Goal: Transaction & Acquisition: Purchase product/service

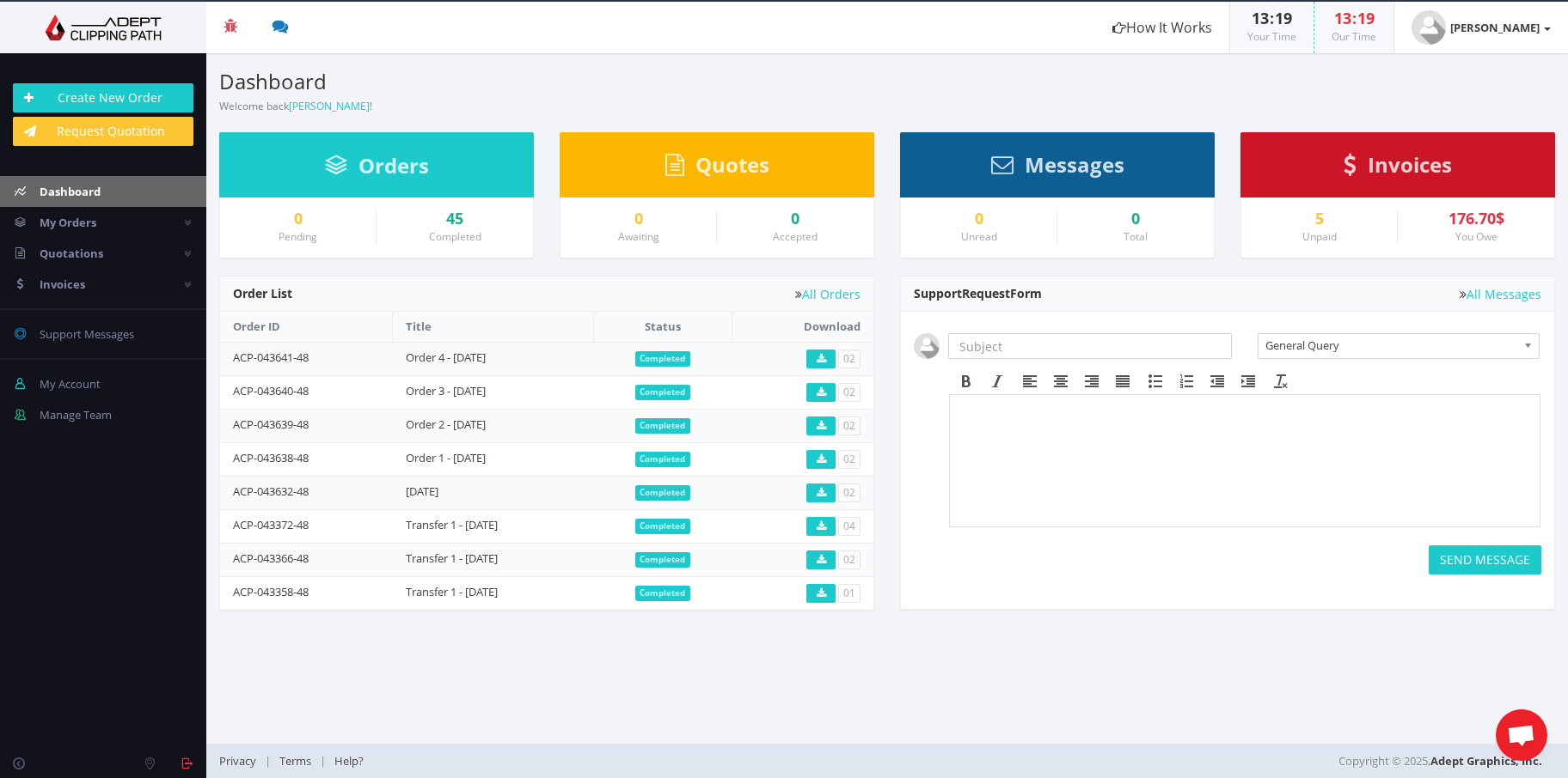
scroll to position [123, 0]
click at [144, 87] on link "Create New Order" at bounding box center [103, 97] width 180 height 29
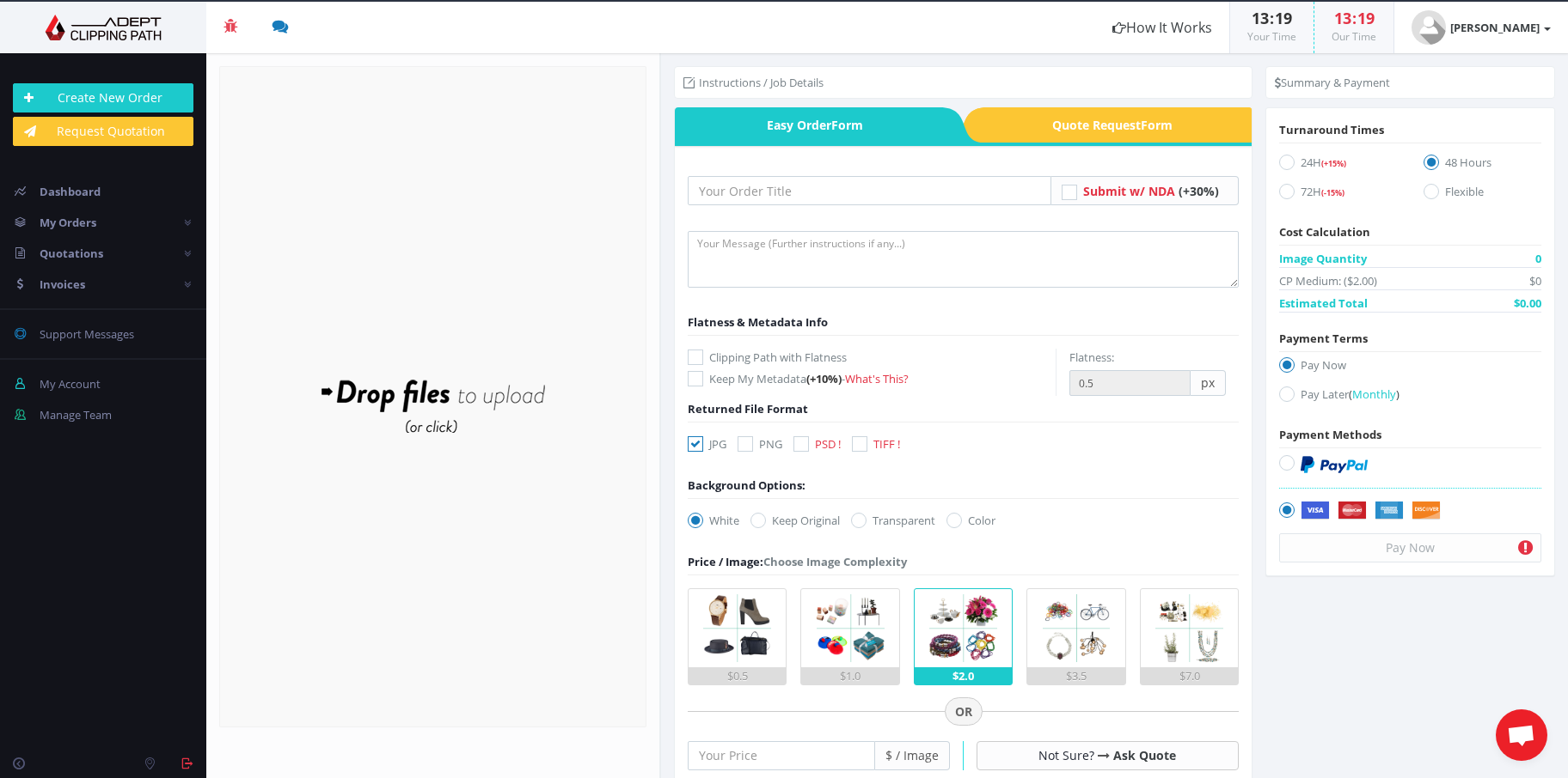
scroll to position [123, 0]
click at [812, 176] on input "text" at bounding box center [869, 190] width 364 height 29
click at [776, 265] on textarea at bounding box center [963, 259] width 551 height 57
type textarea "As usual"
click at [756, 172] on div "Submit w/ NDA (+30%) -" at bounding box center [963, 691] width 551 height 1064
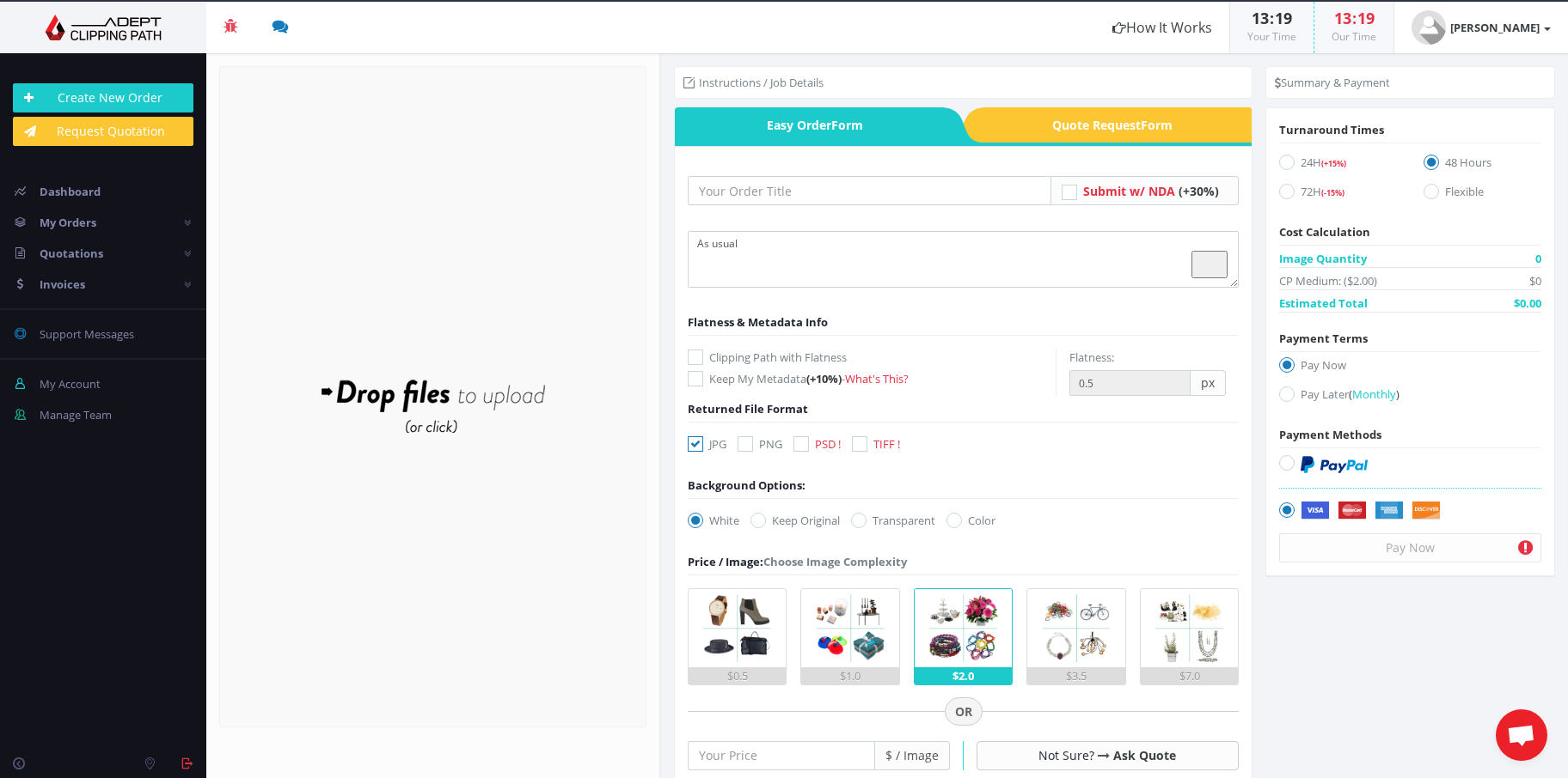
click at [756, 174] on div "Submit w/ NDA (+30%) -" at bounding box center [963, 691] width 551 height 1064
click at [756, 176] on input "text" at bounding box center [869, 190] width 364 height 29
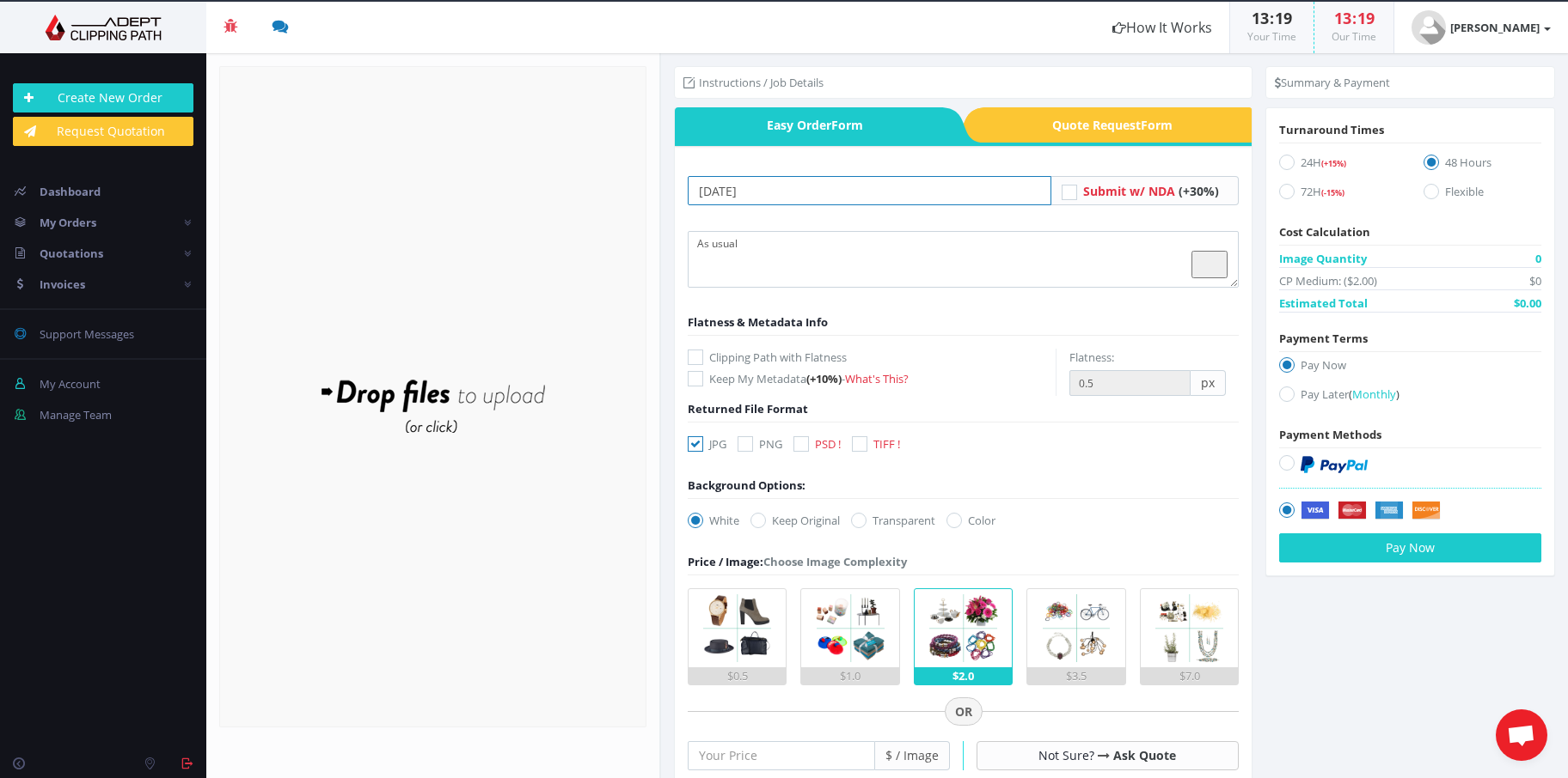
type input "11.08.25"
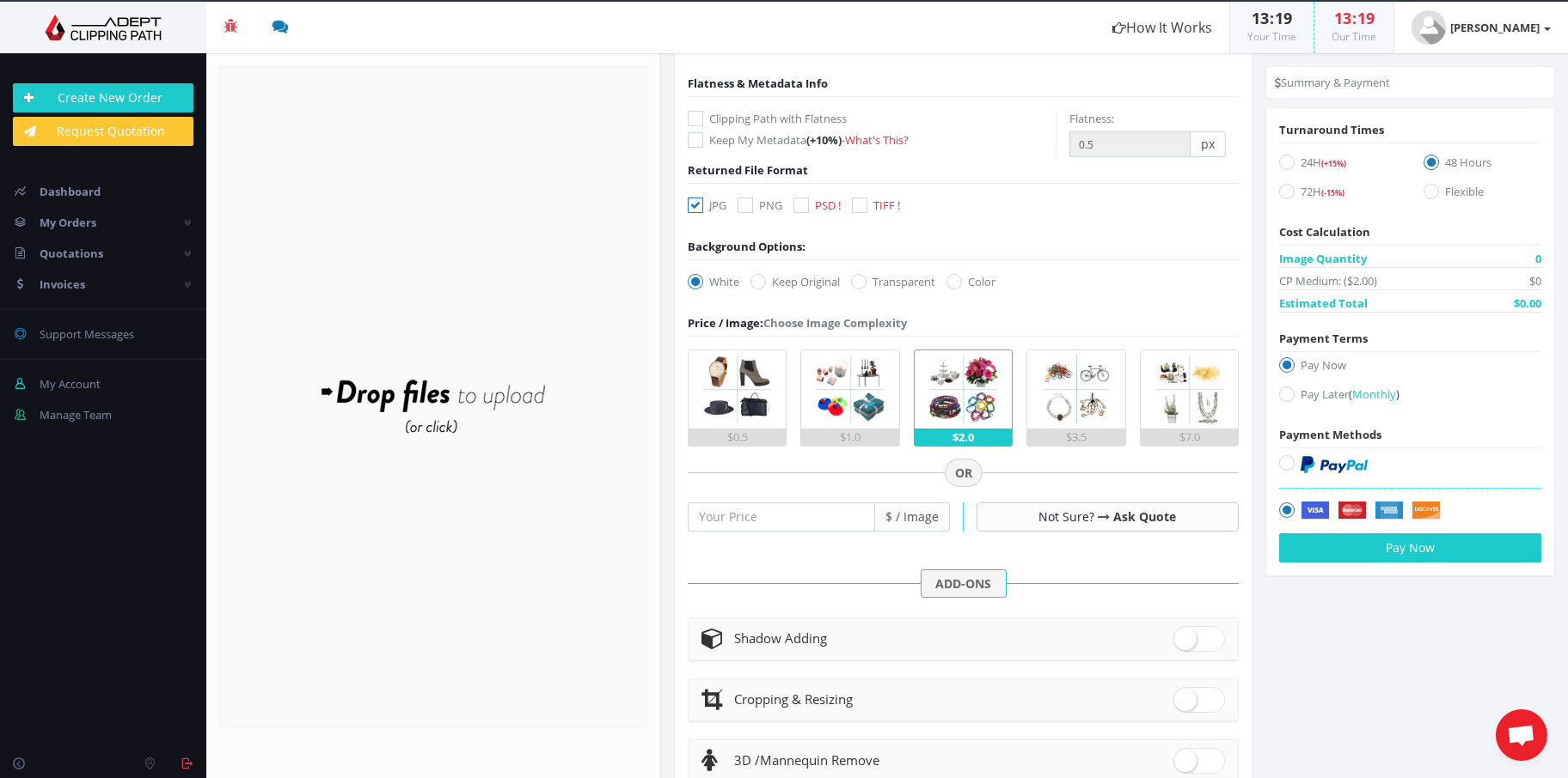
scroll to position [238, 0]
click at [795, 536] on div at bounding box center [963, 528] width 551 height 76
click at [791, 521] on input "number" at bounding box center [781, 518] width 187 height 29
type input "0.5"
click at [1316, 386] on label "Pay Later ( Monthly )" at bounding box center [1410, 397] width 262 height 24
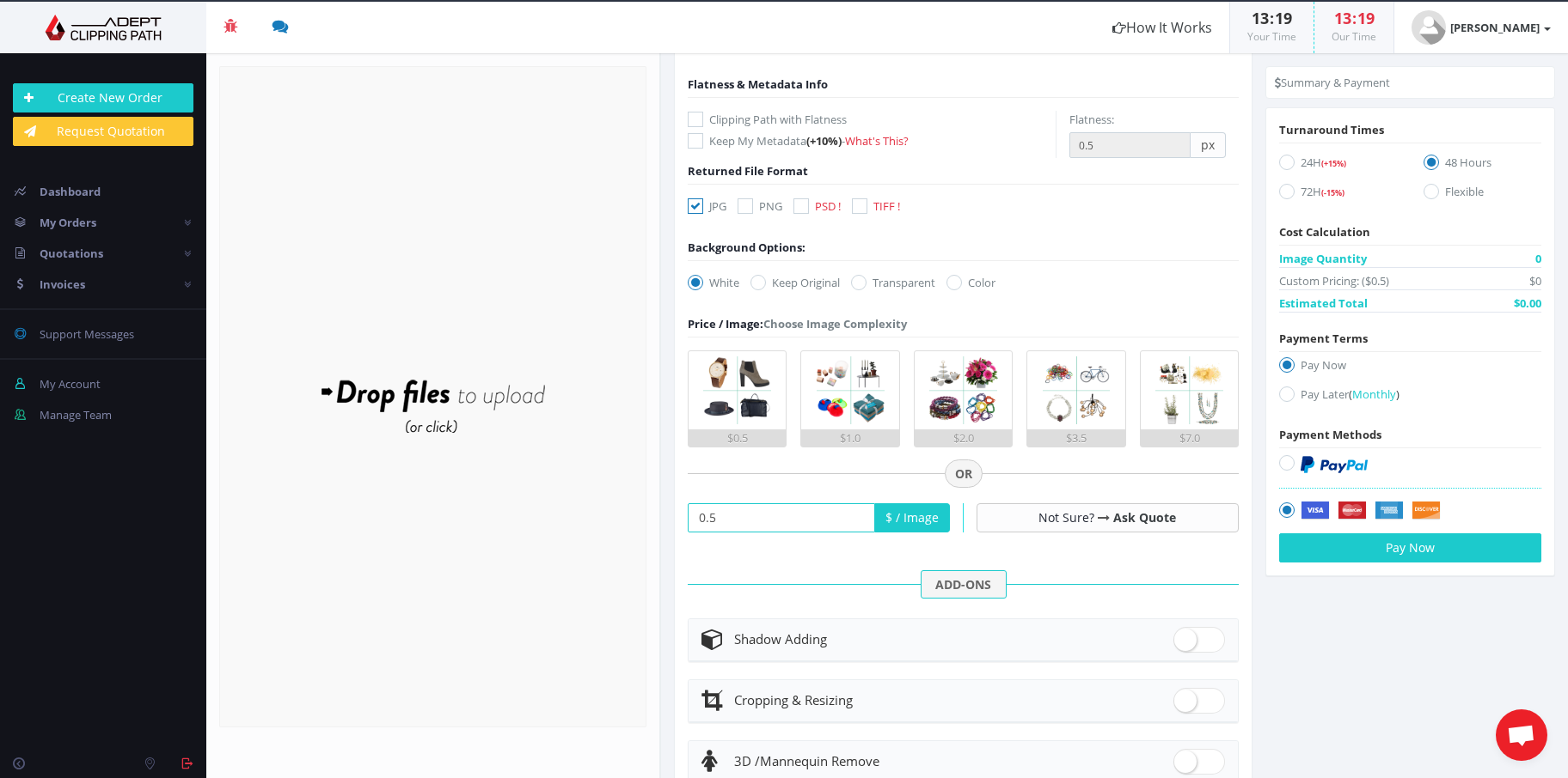
click at [1294, 389] on input "Pay Later ( Monthly )" at bounding box center [1288, 394] width 11 height 11
radio input "true"
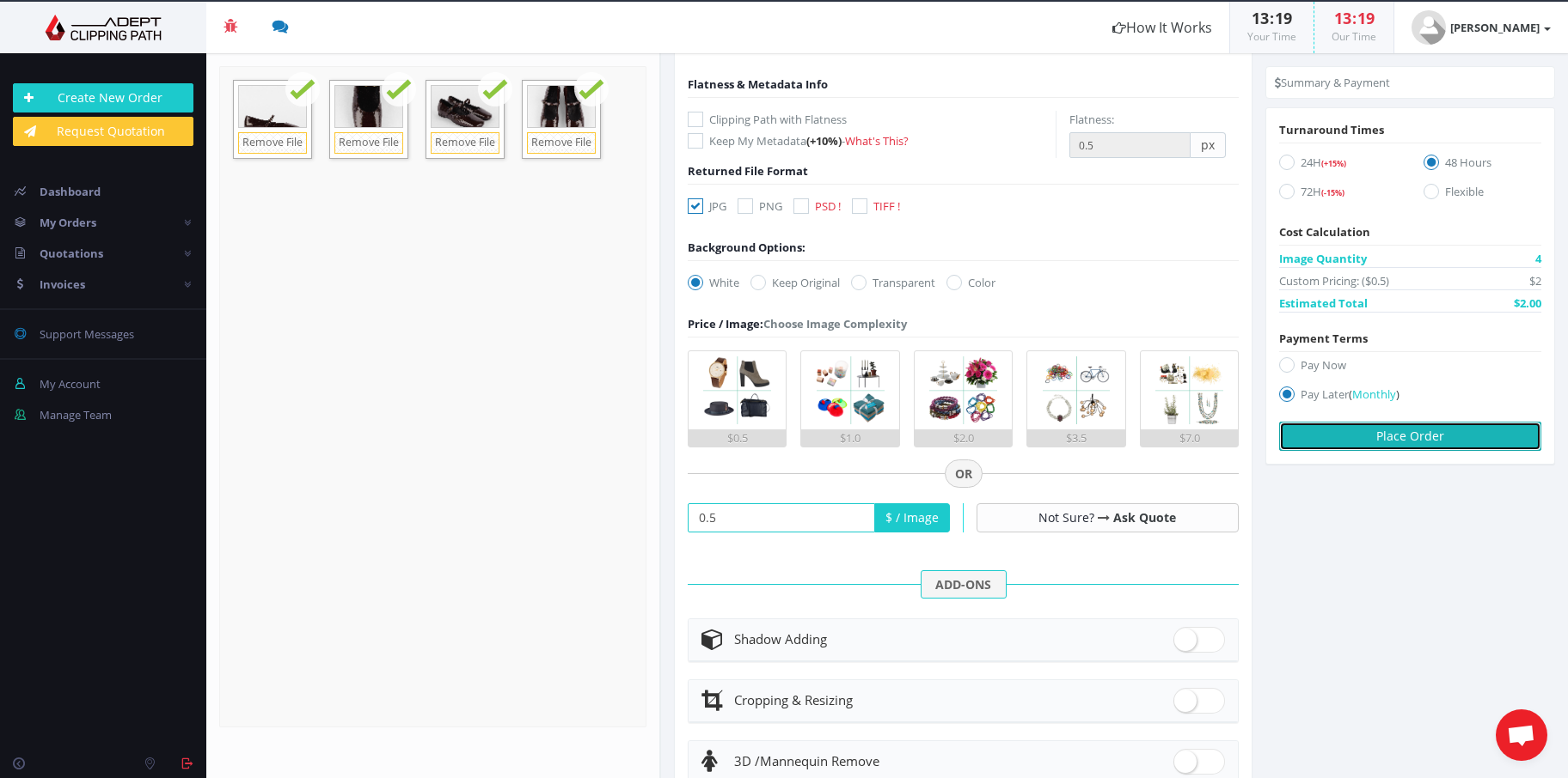
click at [1445, 439] on button "Place Order" at bounding box center [1410, 436] width 262 height 29
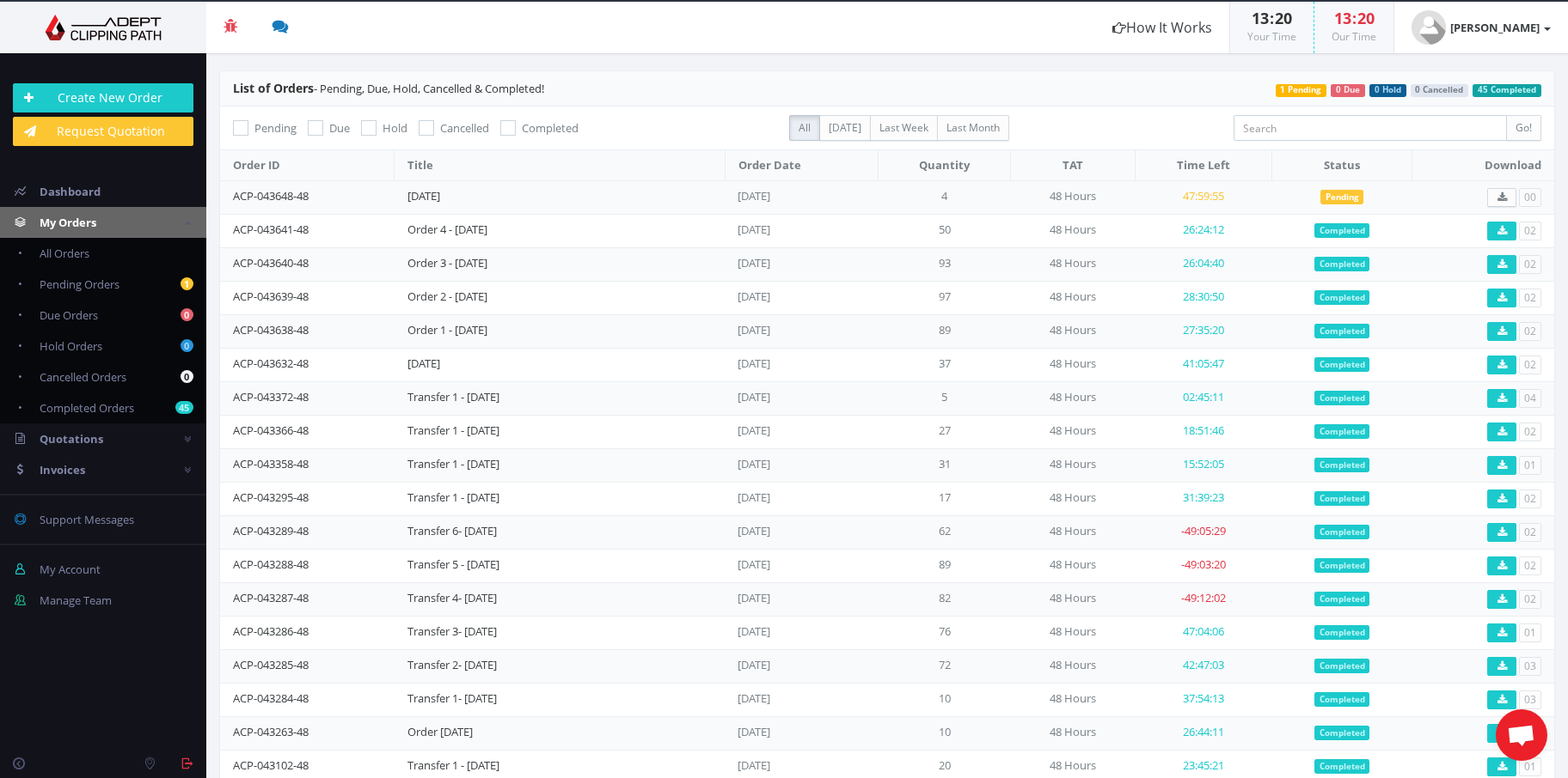
scroll to position [123, 0]
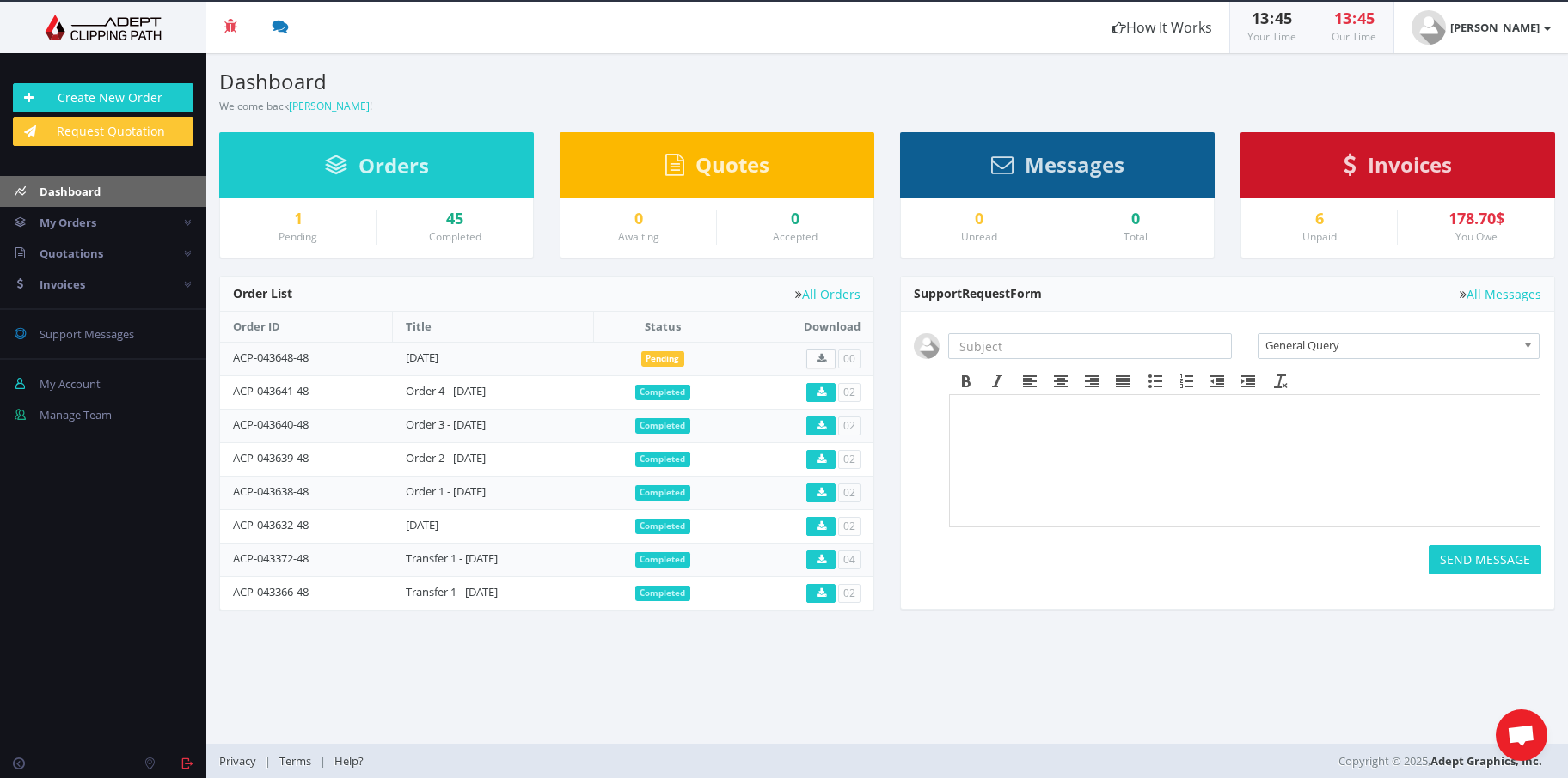
scroll to position [123, 0]
click at [386, 161] on span "Orders" at bounding box center [394, 165] width 71 height 28
click at [102, 71] on div "Create New Order Request Quotation" at bounding box center [103, 115] width 206 height 88
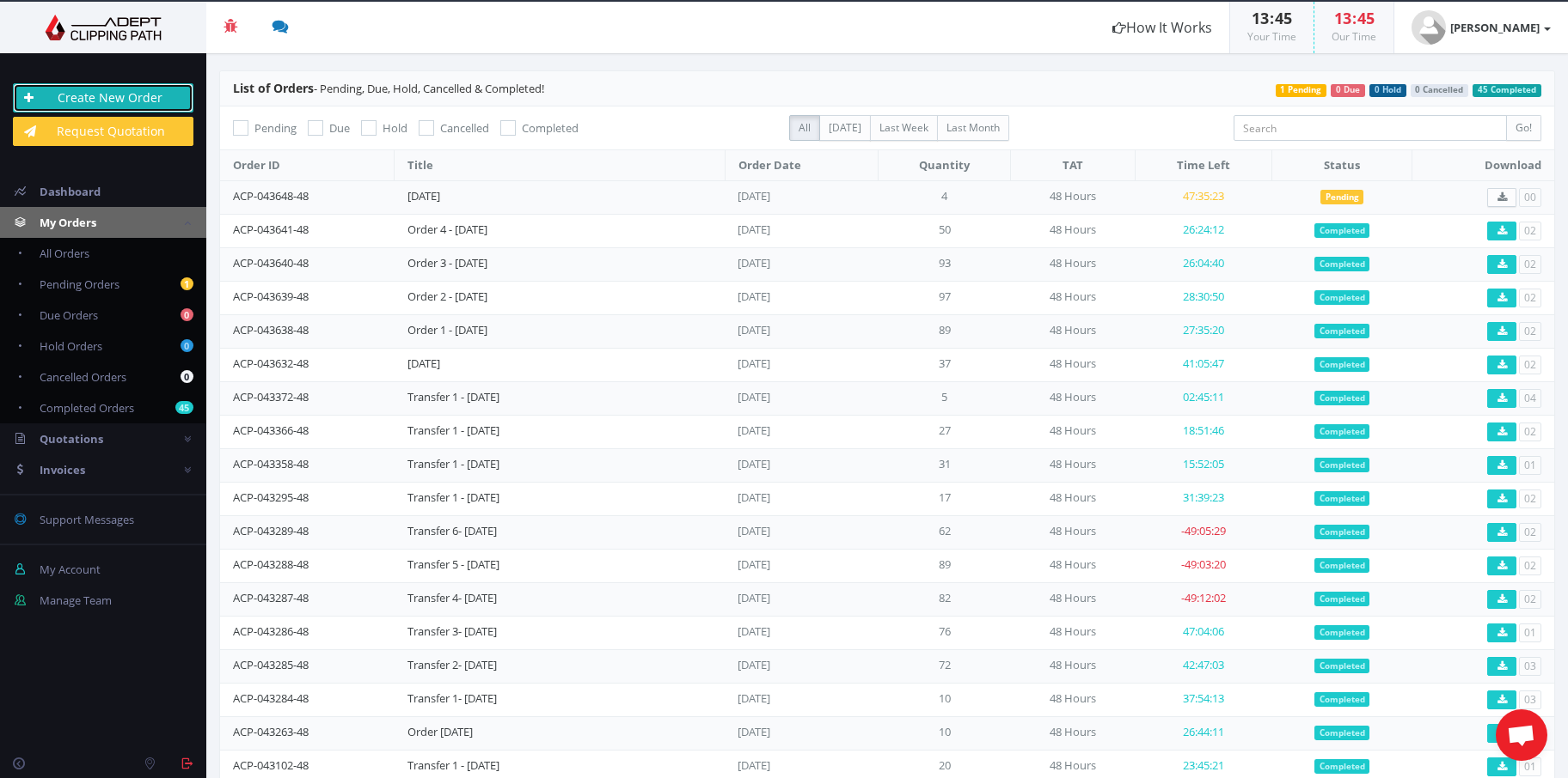
click at [102, 101] on link "Create New Order" at bounding box center [103, 97] width 180 height 29
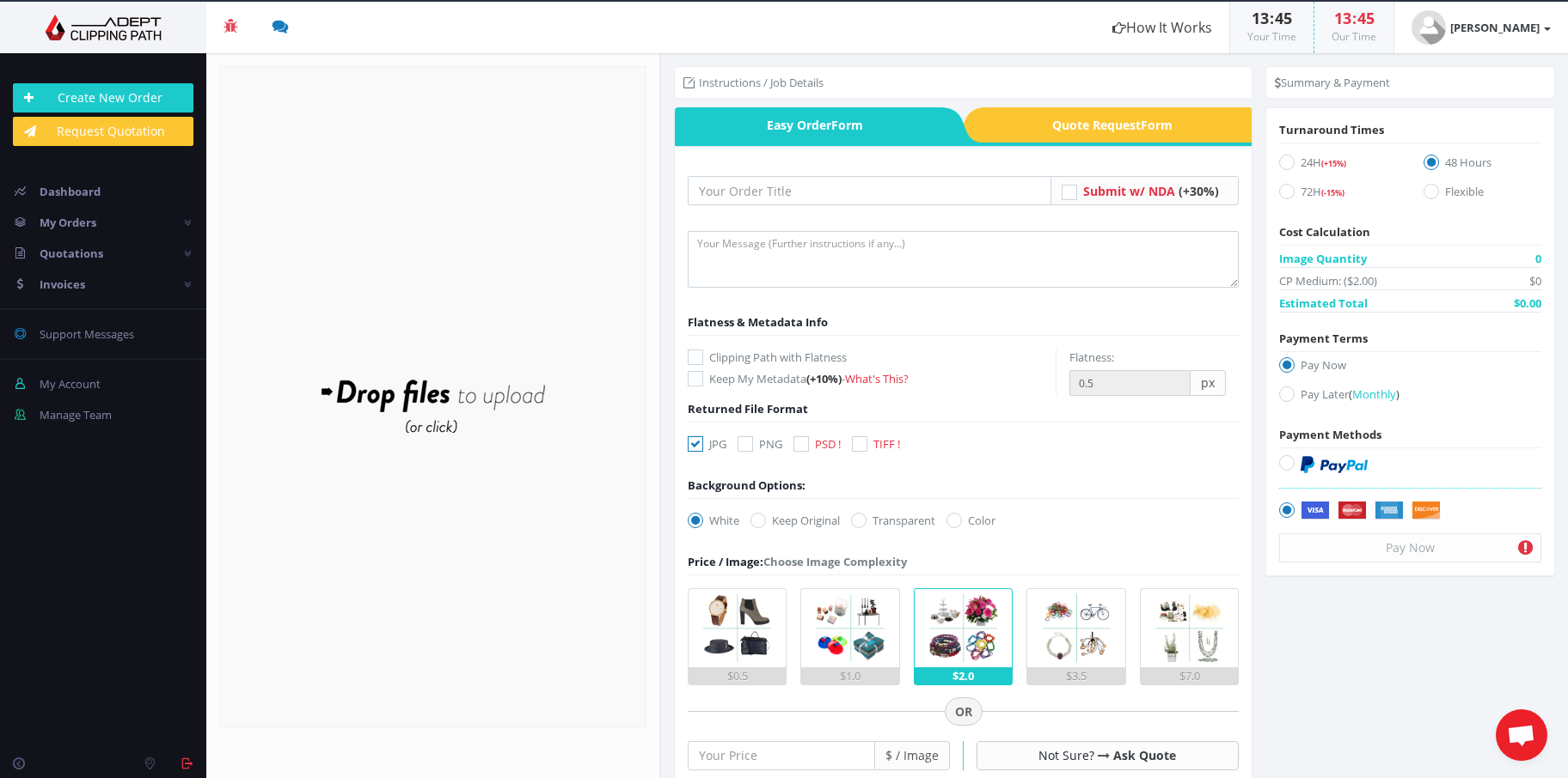
scroll to position [123, 0]
click at [890, 195] on input "text" at bounding box center [869, 190] width 364 height 29
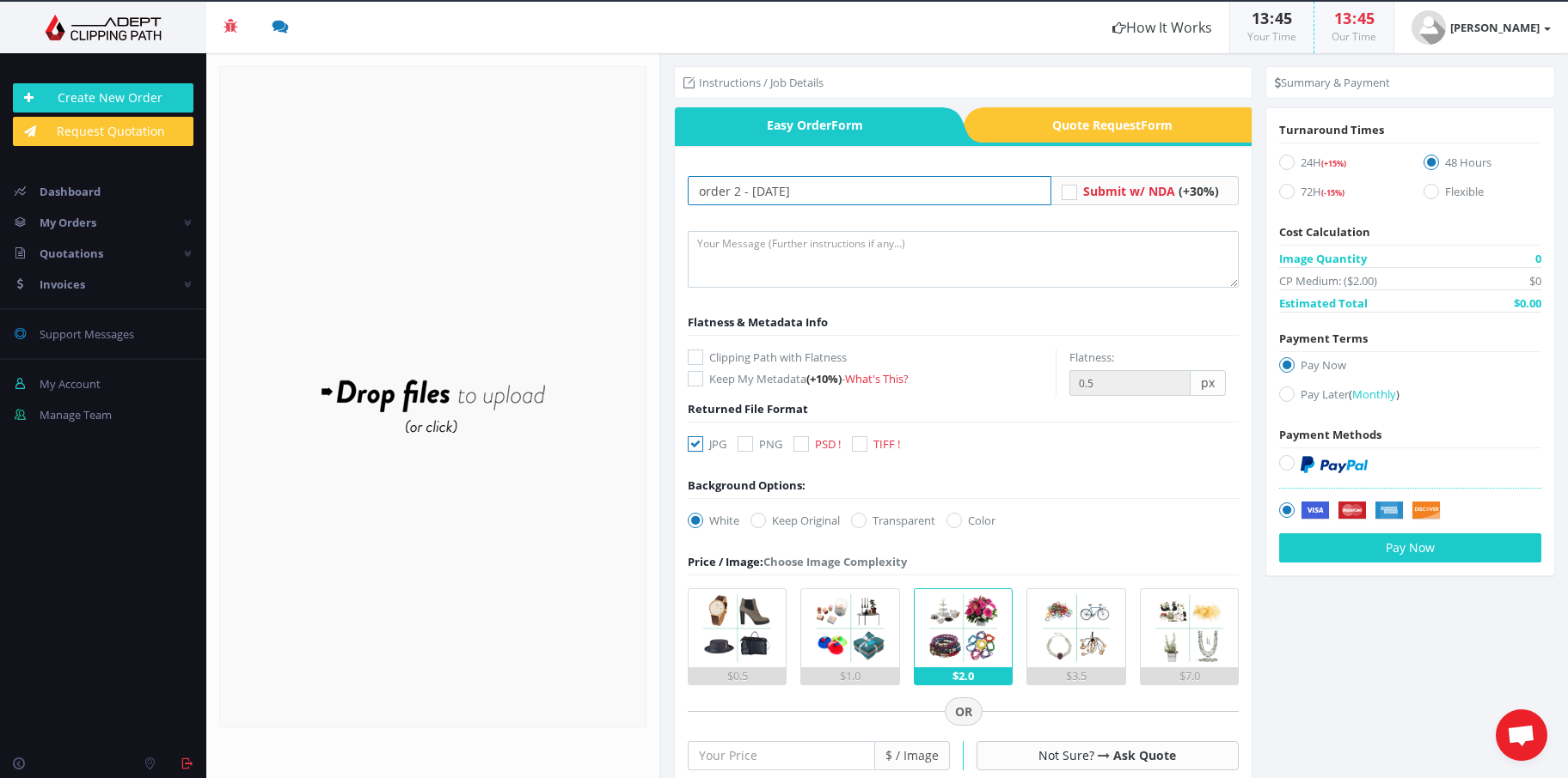
type input "order 2 - [DATE]"
click at [867, 254] on textarea at bounding box center [963, 259] width 551 height 57
type textarea "As usual"
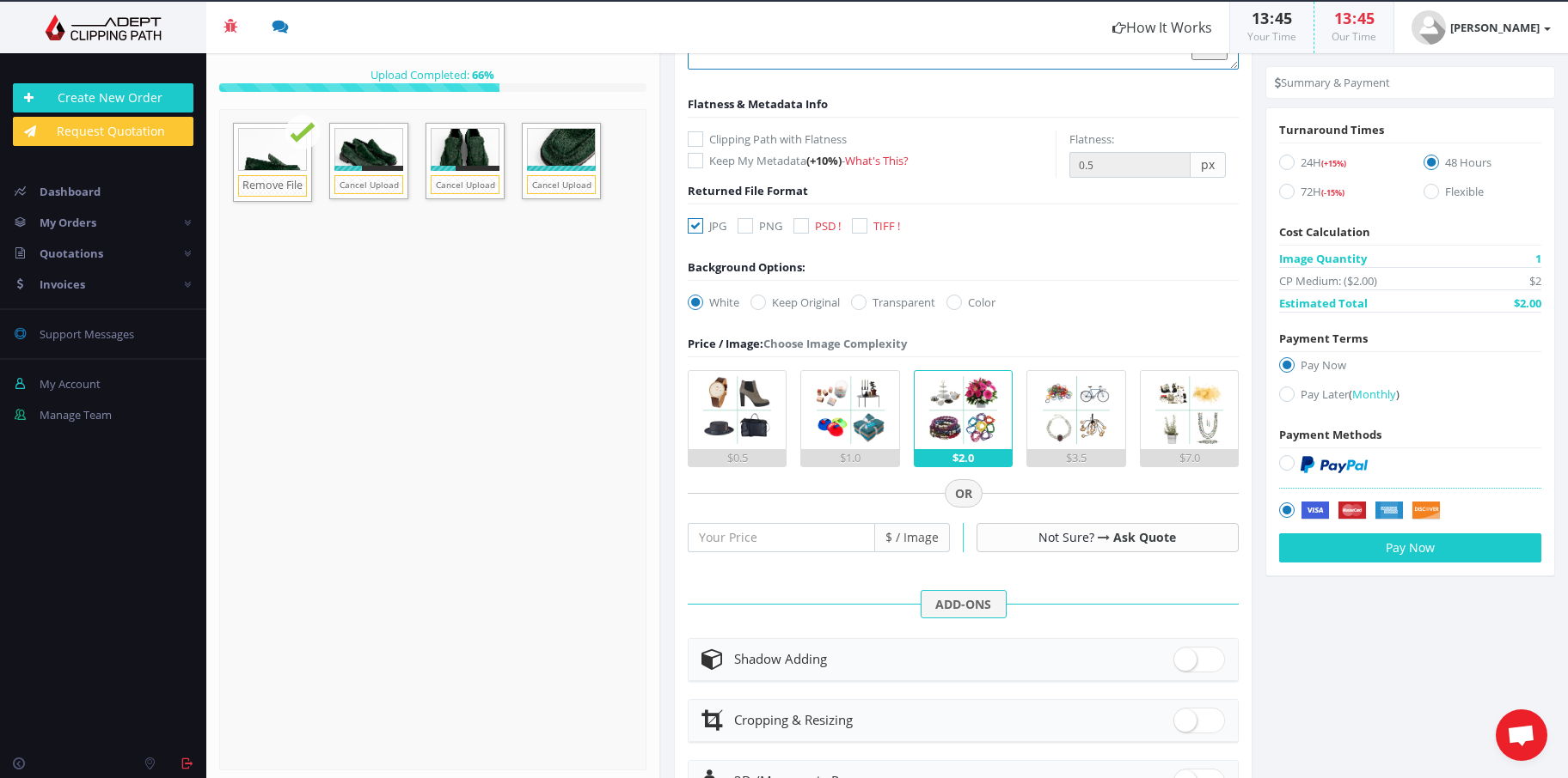
scroll to position [218, 0]
click at [765, 524] on input "number" at bounding box center [781, 538] width 187 height 29
type input "0.5"
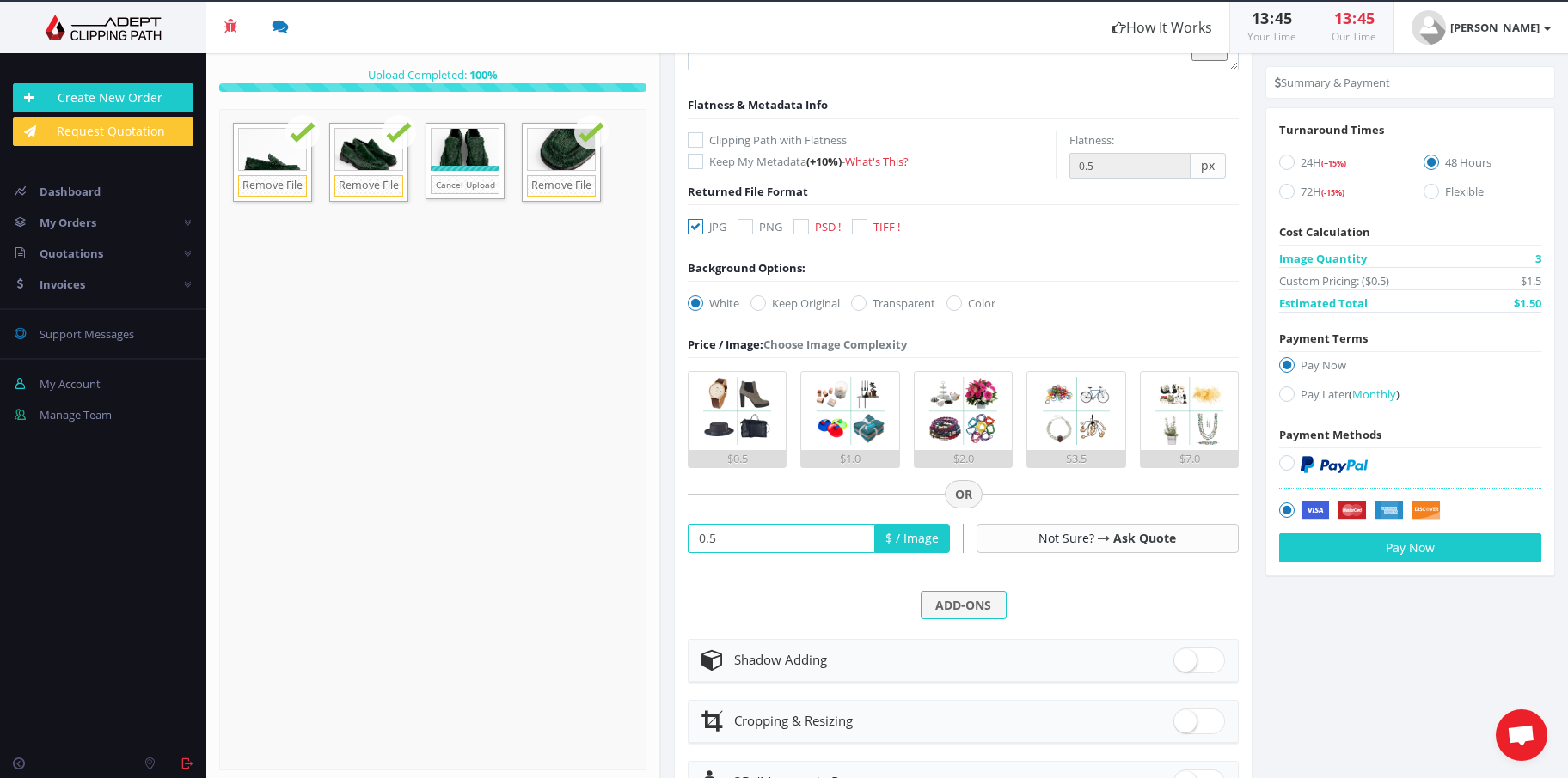
click at [1286, 388] on icon at bounding box center [1286, 394] width 16 height 16
click at [1286, 389] on input "Pay Later ( Monthly )" at bounding box center [1288, 394] width 11 height 11
radio input "true"
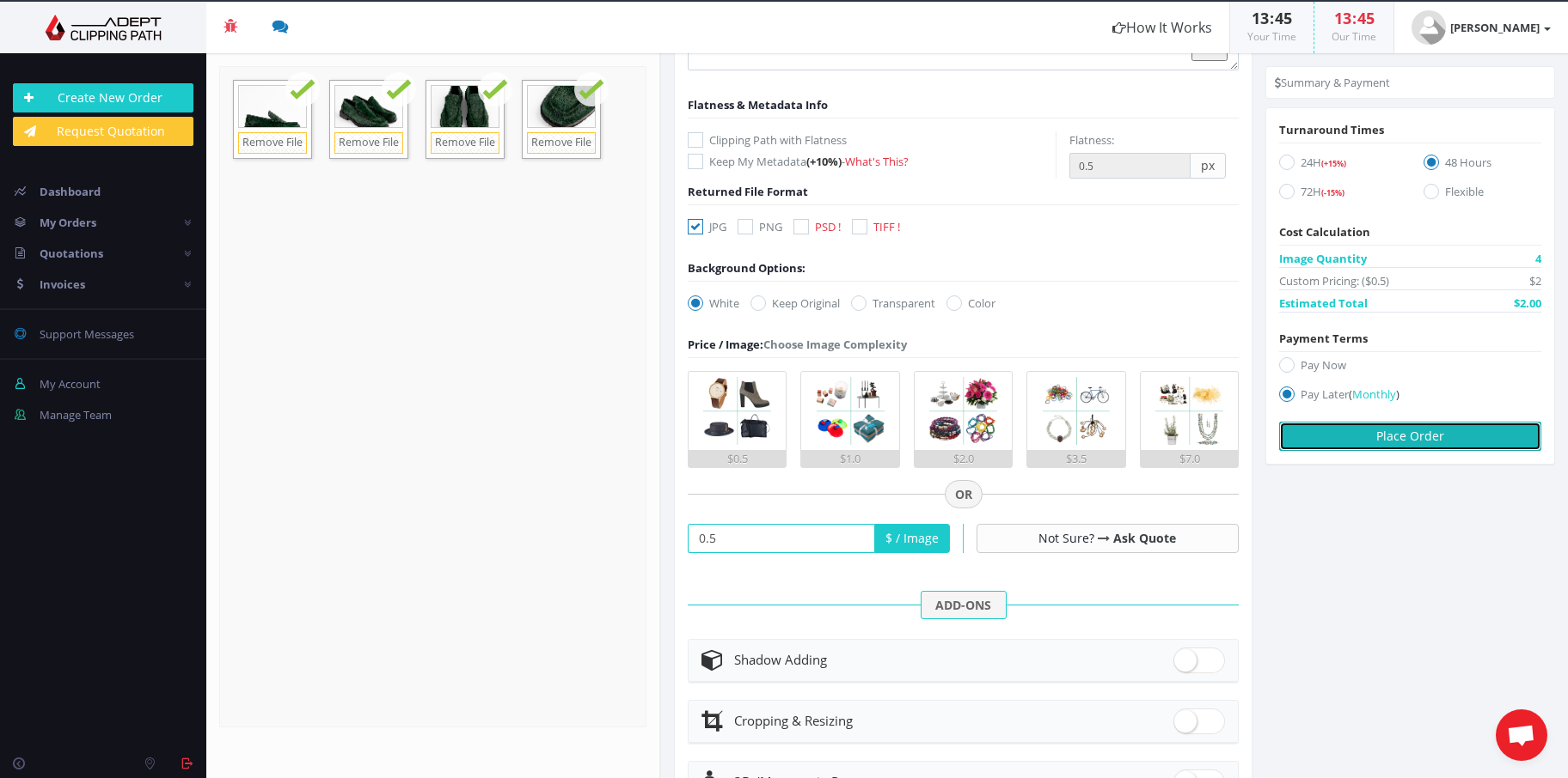
click at [1376, 435] on button "Place Order" at bounding box center [1410, 436] width 262 height 29
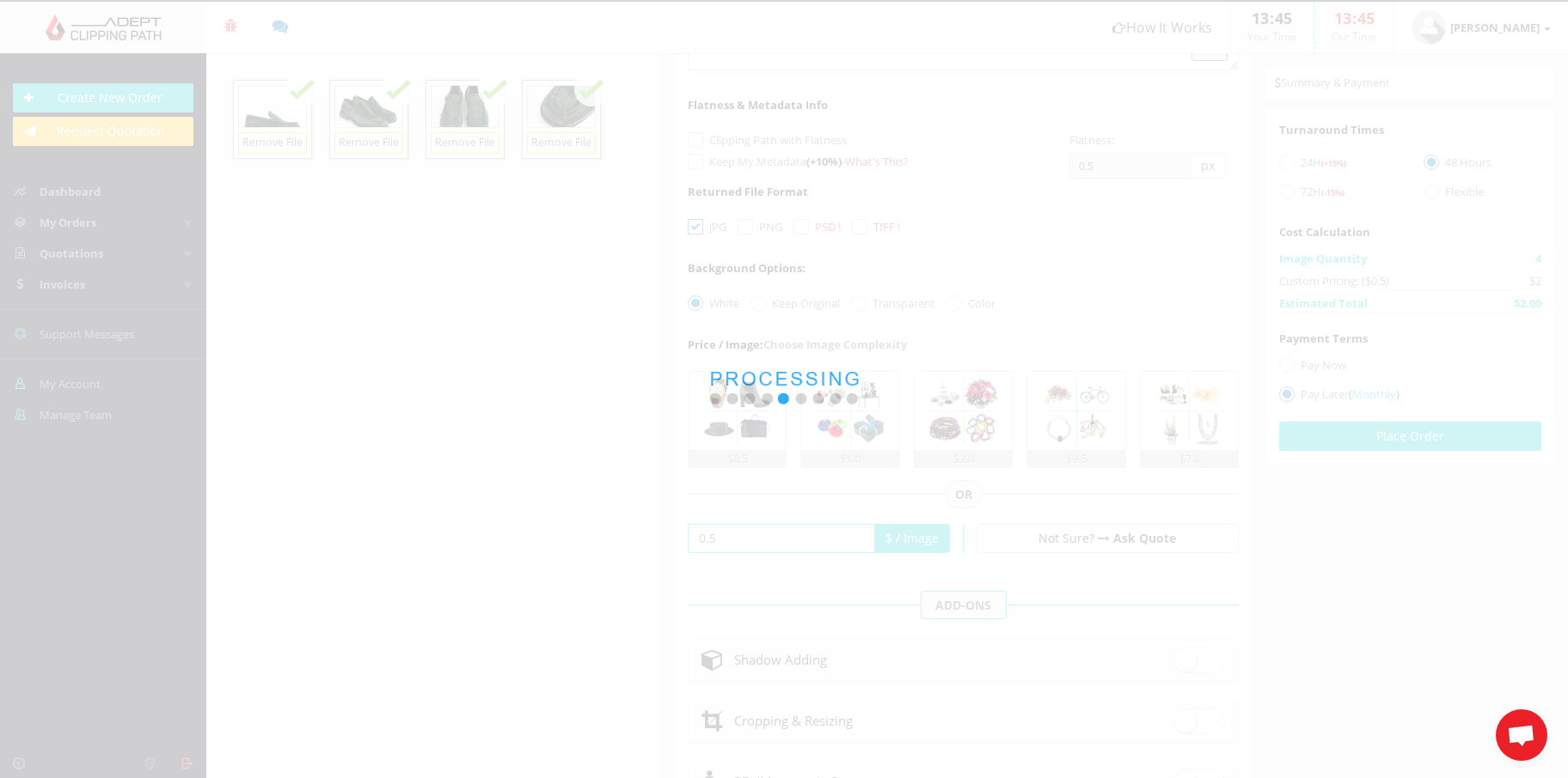
click at [1537, 740] on span "Open chat" at bounding box center [1521, 735] width 52 height 52
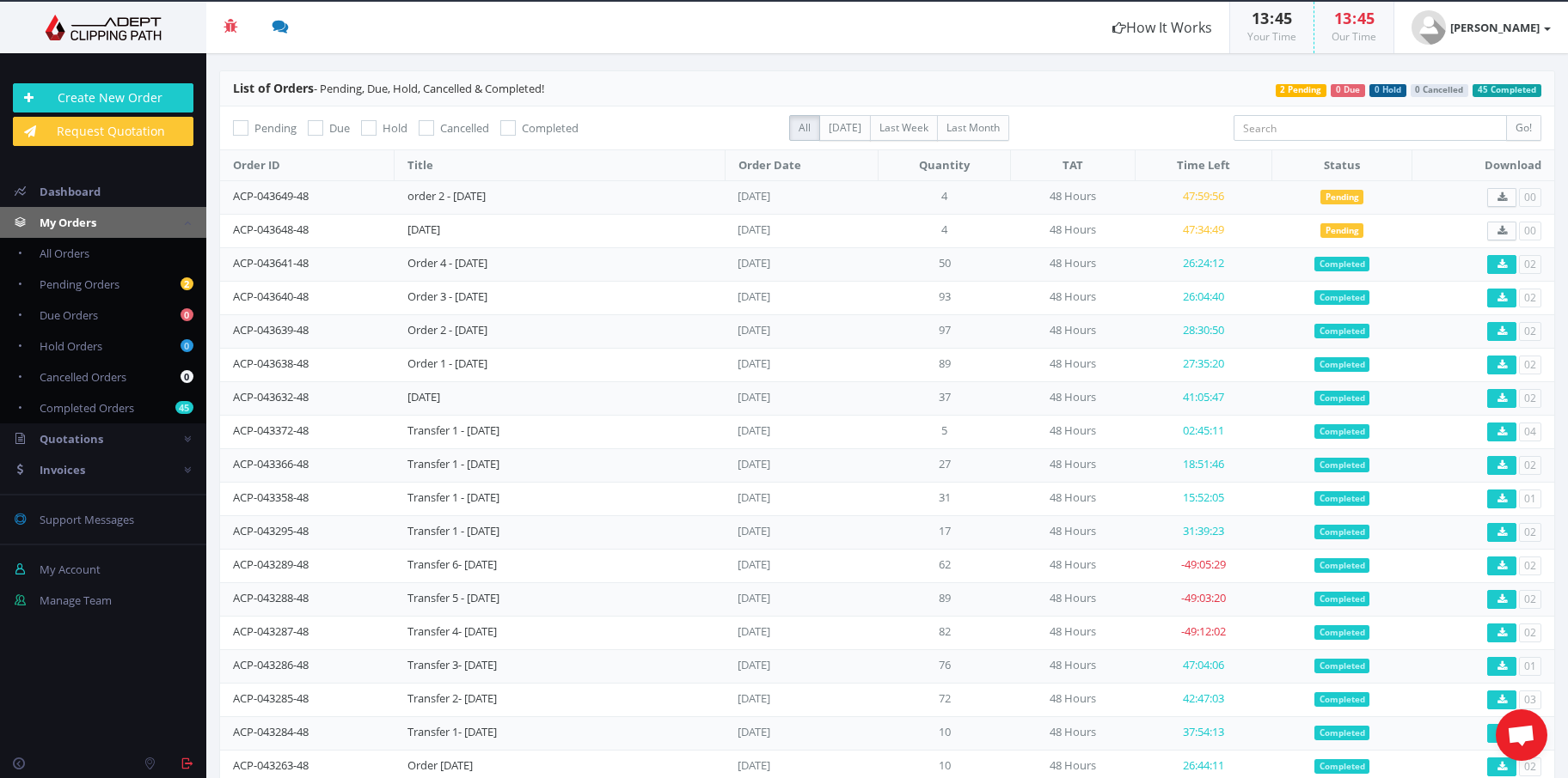
scroll to position [123, 0]
click at [1509, 728] on span "Open chat" at bounding box center [1521, 737] width 28 height 24
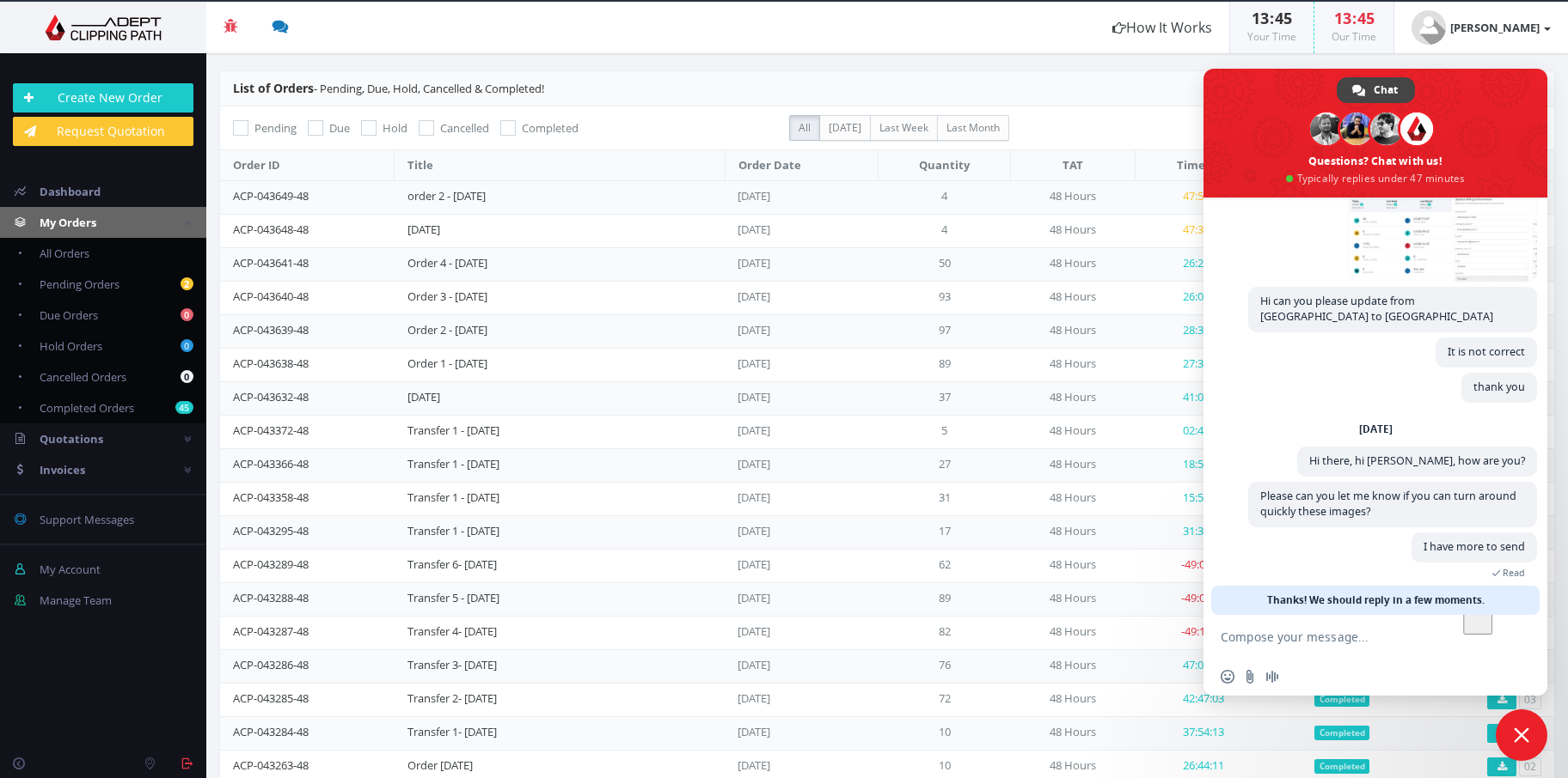
click at [1411, 677] on div "Insert an emoji Send a file Audio message" at bounding box center [1375, 677] width 344 height 38
click at [1393, 632] on textarea "To enrich screen reader interactions, please activate Accessibility in Grammarl…" at bounding box center [1358, 636] width 275 height 43
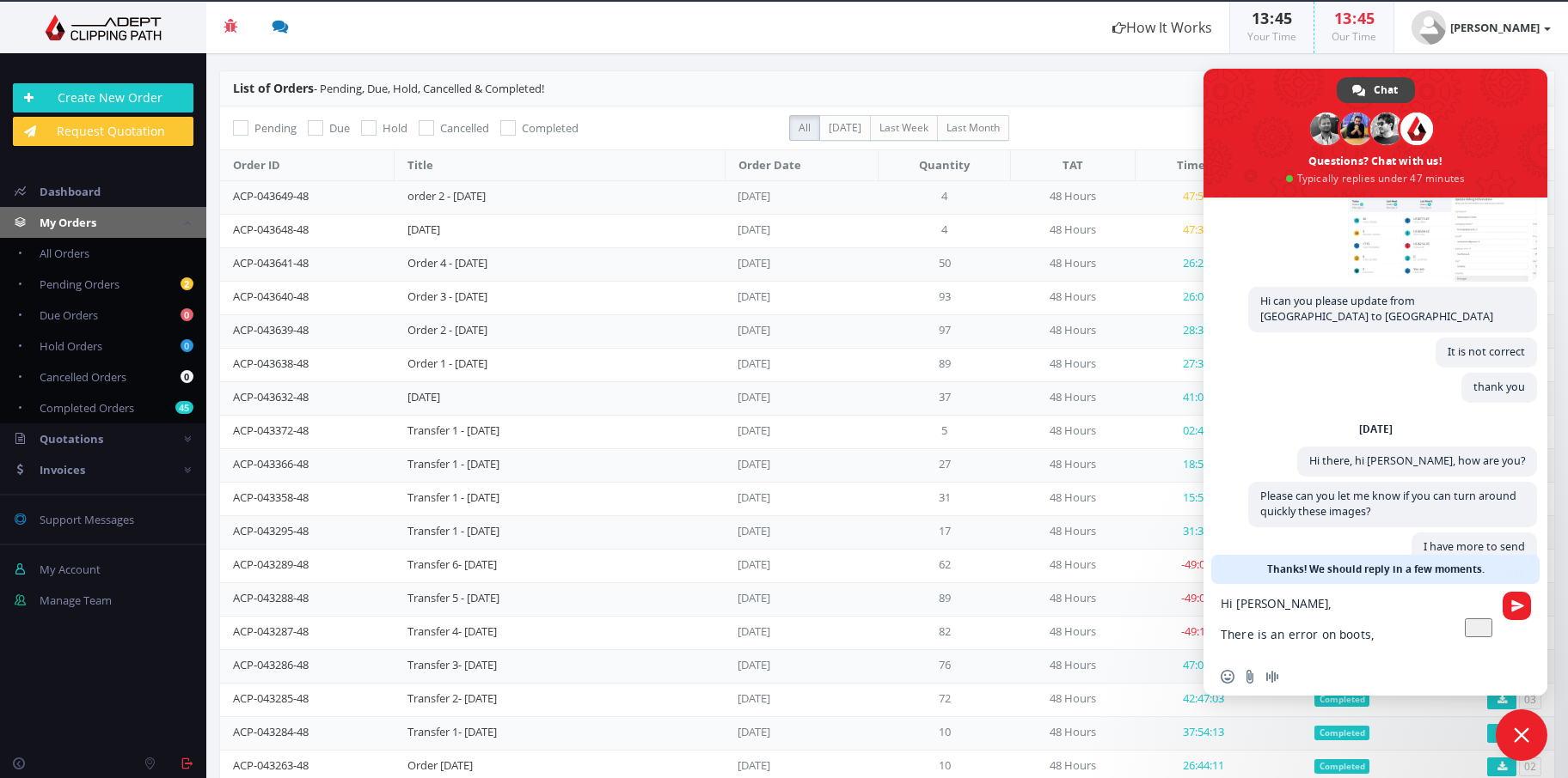
scroll to position [0, 0]
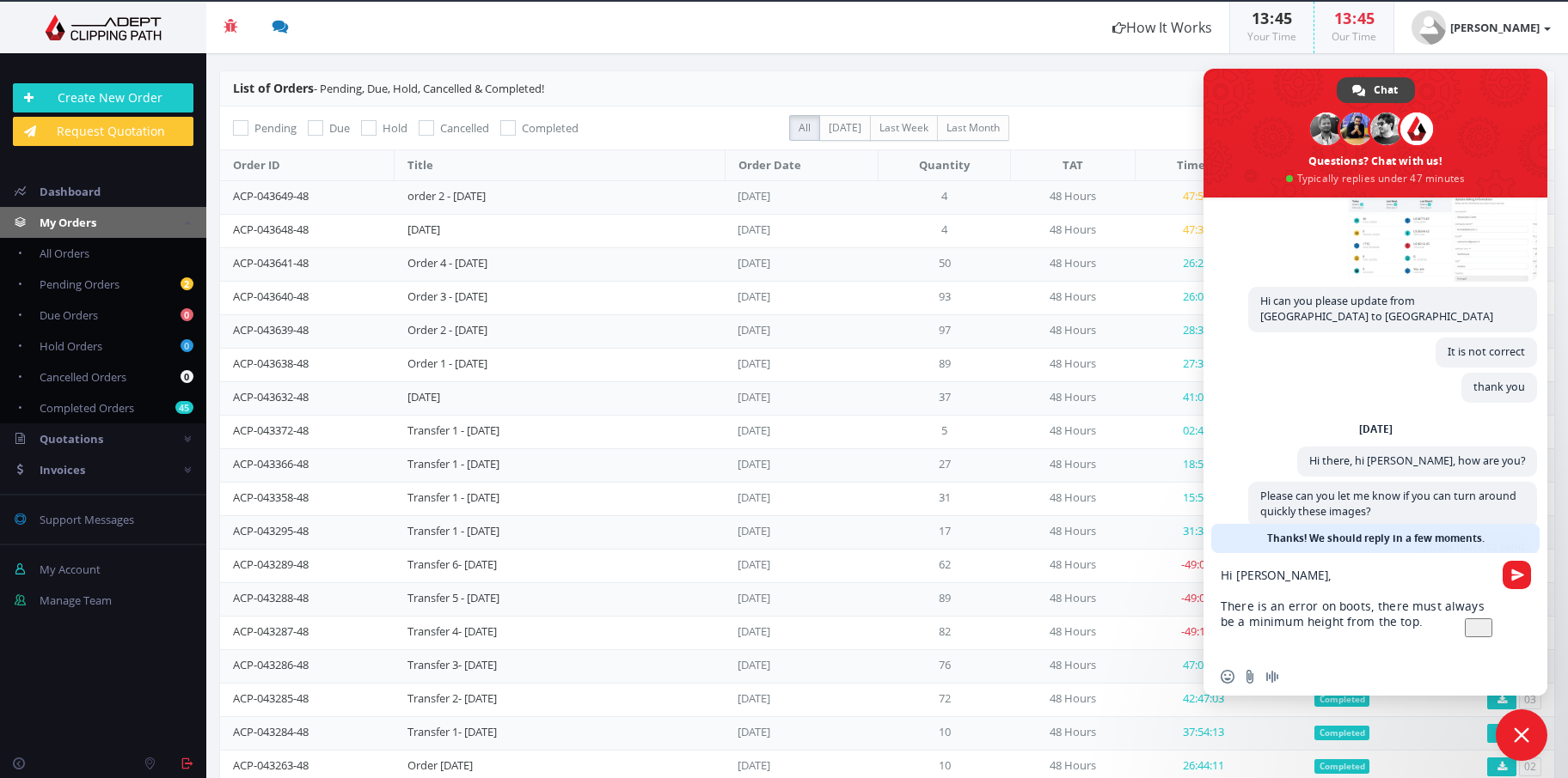
drag, startPoint x: 1393, startPoint y: 632, endPoint x: 862, endPoint y: 797, distance: 556.0
click at [1221, 658] on textarea "Hi Rajon, There is an error on boots, there must always be a minimum height fro…" at bounding box center [1358, 606] width 275 height 105
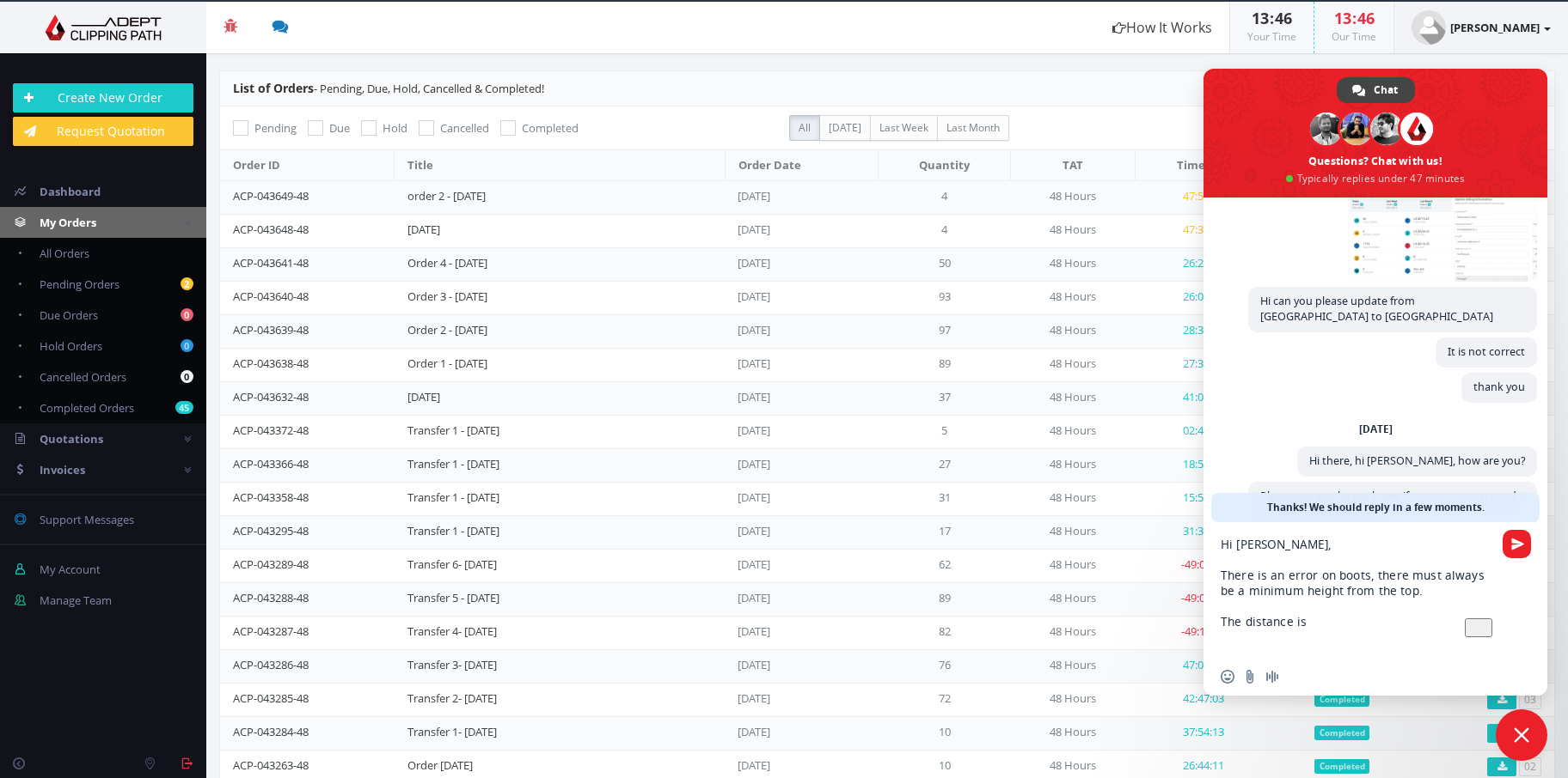
type textarea "Hi Rajon, There is an error on boots, there must always be a minimum height fro…"
click at [1316, 623] on textarea "Hi Rajon, There is an error on boots, there must always be a minimum height fro…" at bounding box center [1358, 590] width 275 height 135
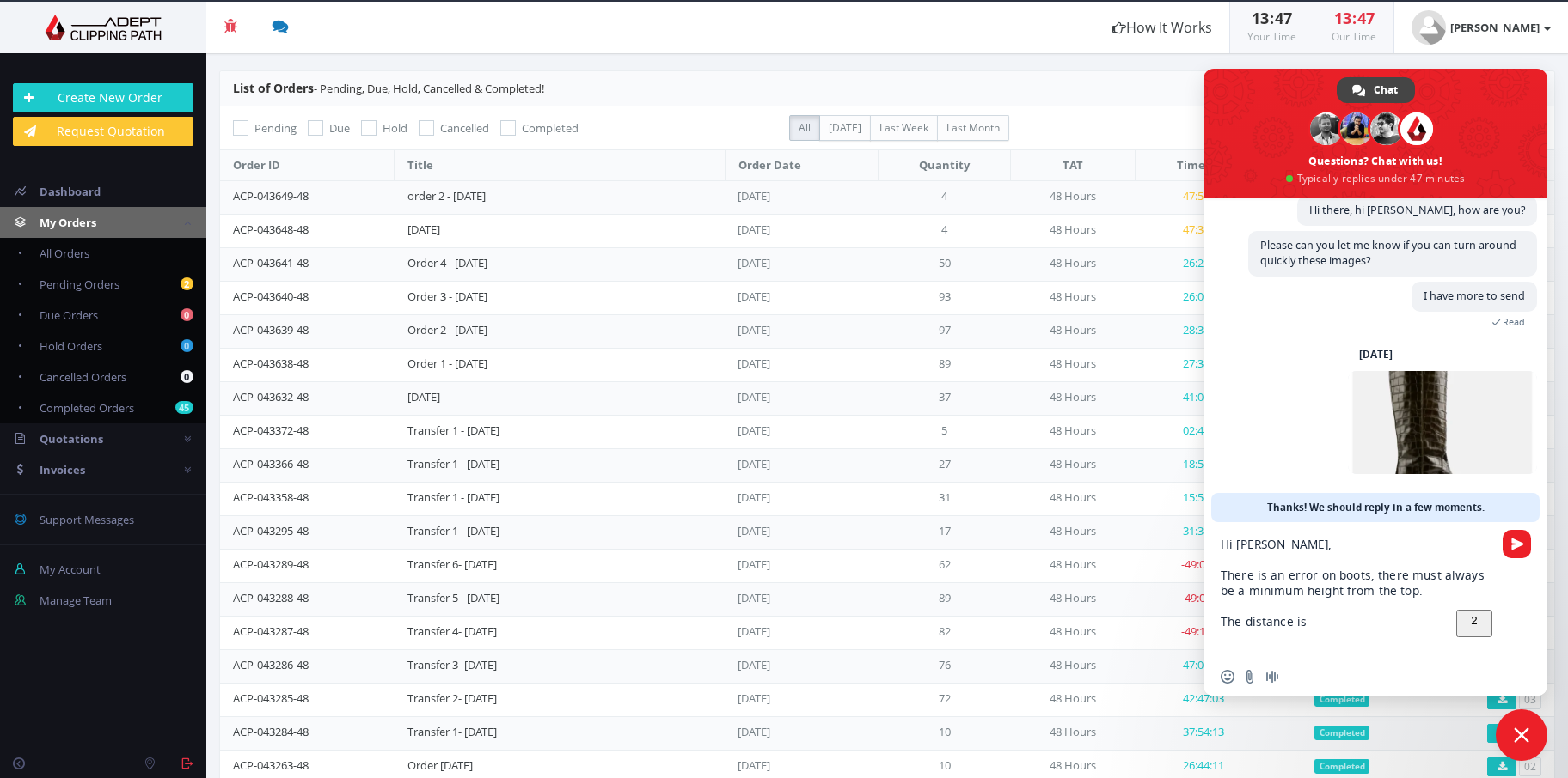
scroll to position [364, 0]
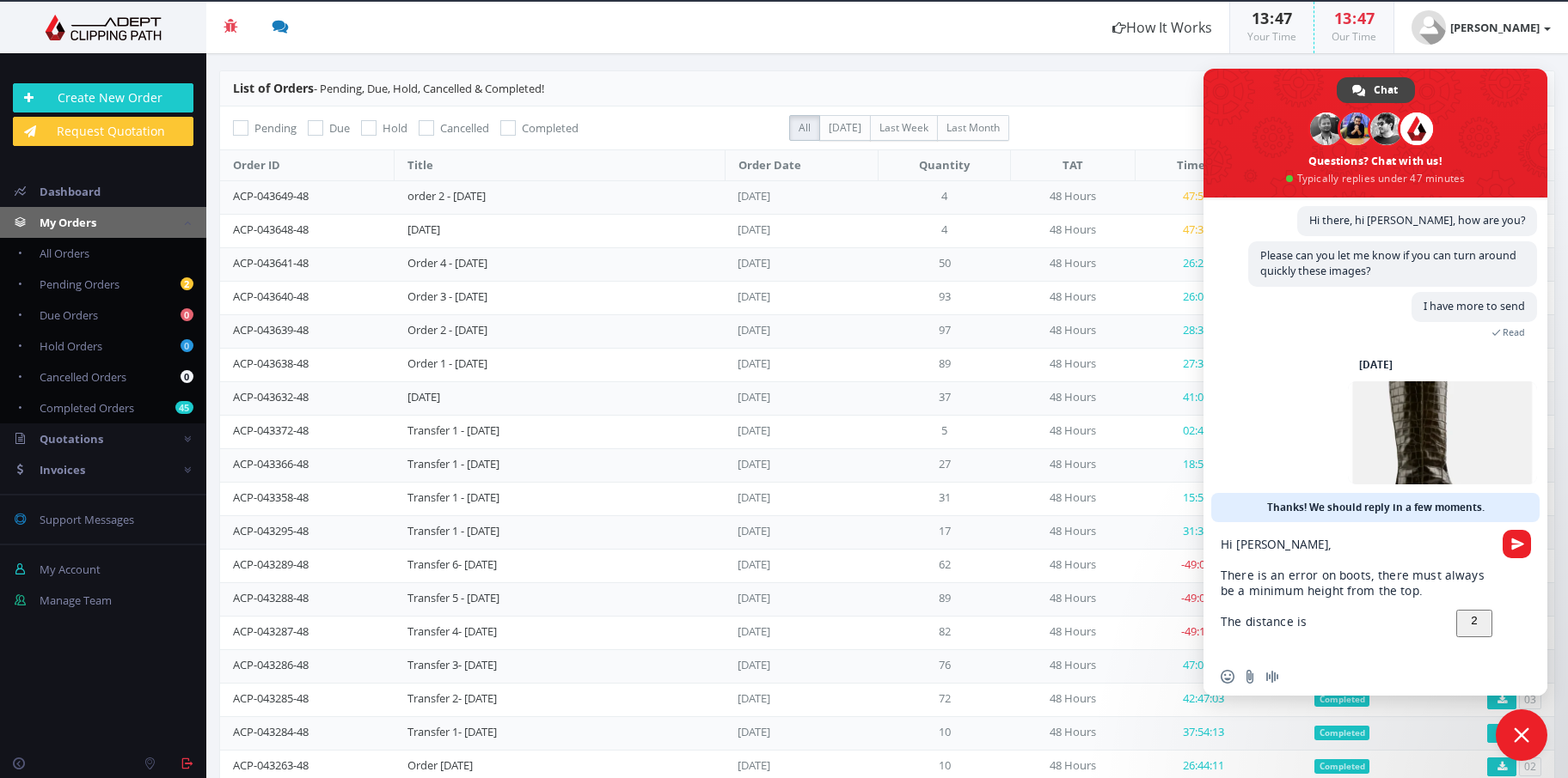
paste textarea ">Image editing: enhance product, fix imperfections >- boots: padding from botto…"
type textarea "Hi Rajon, There is an error on boots, there must always be a minimum height fro…"
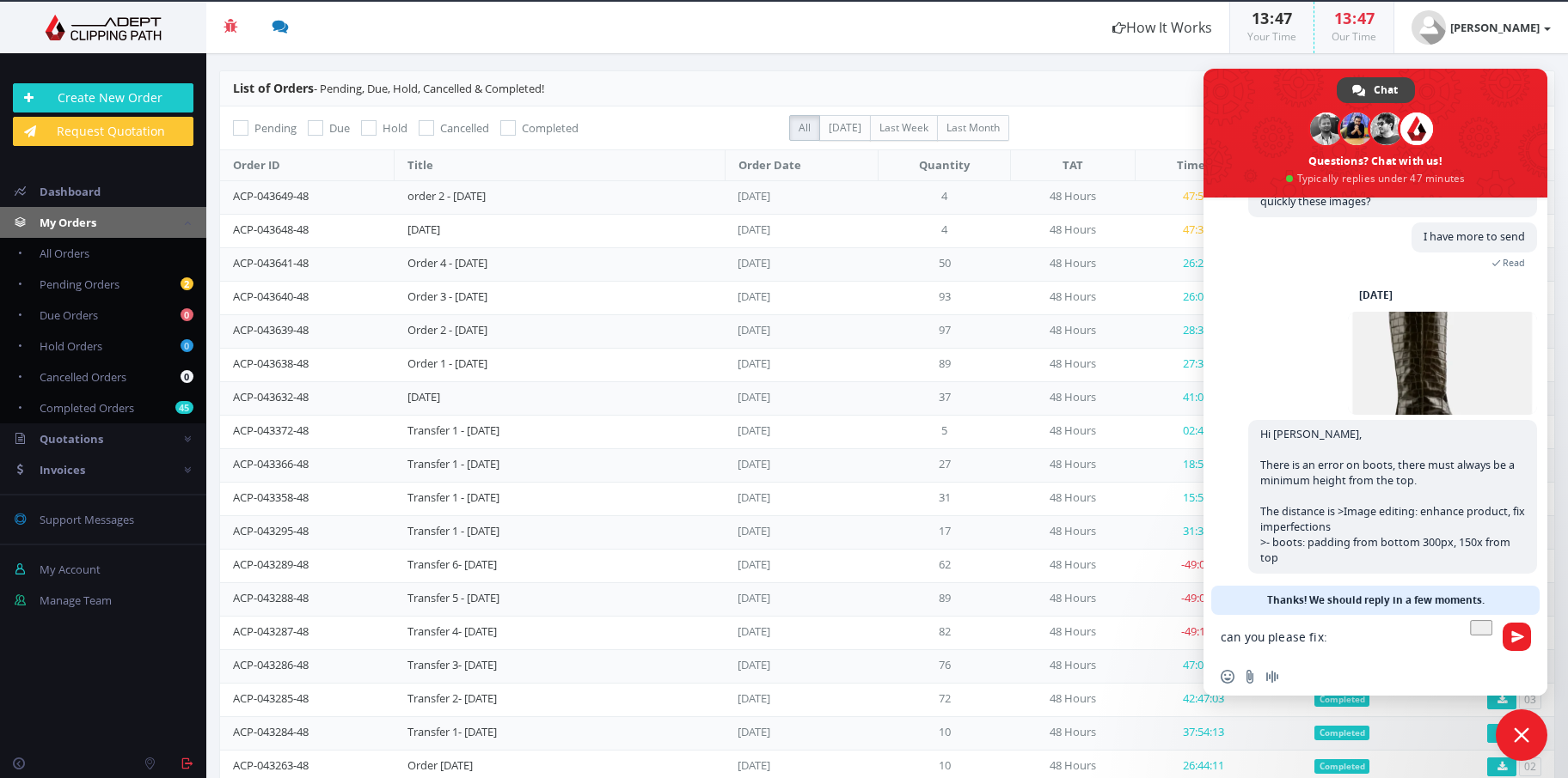
scroll to position [3, 0]
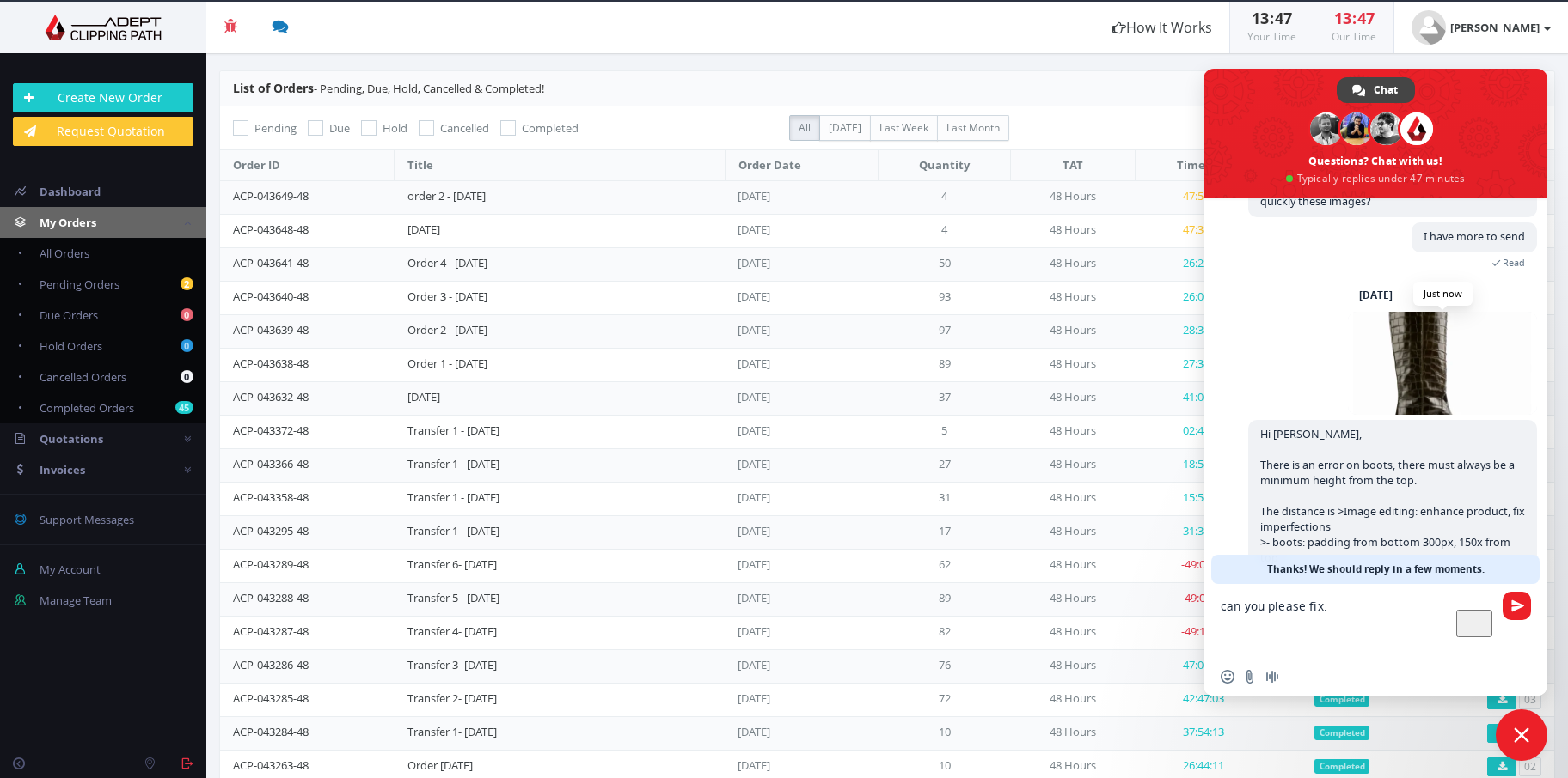
click at [1410, 365] on span at bounding box center [1442, 364] width 189 height 103
click at [1375, 609] on textarea "can you please fix:" at bounding box center [1358, 621] width 275 height 74
type textarea "can you please fix t"
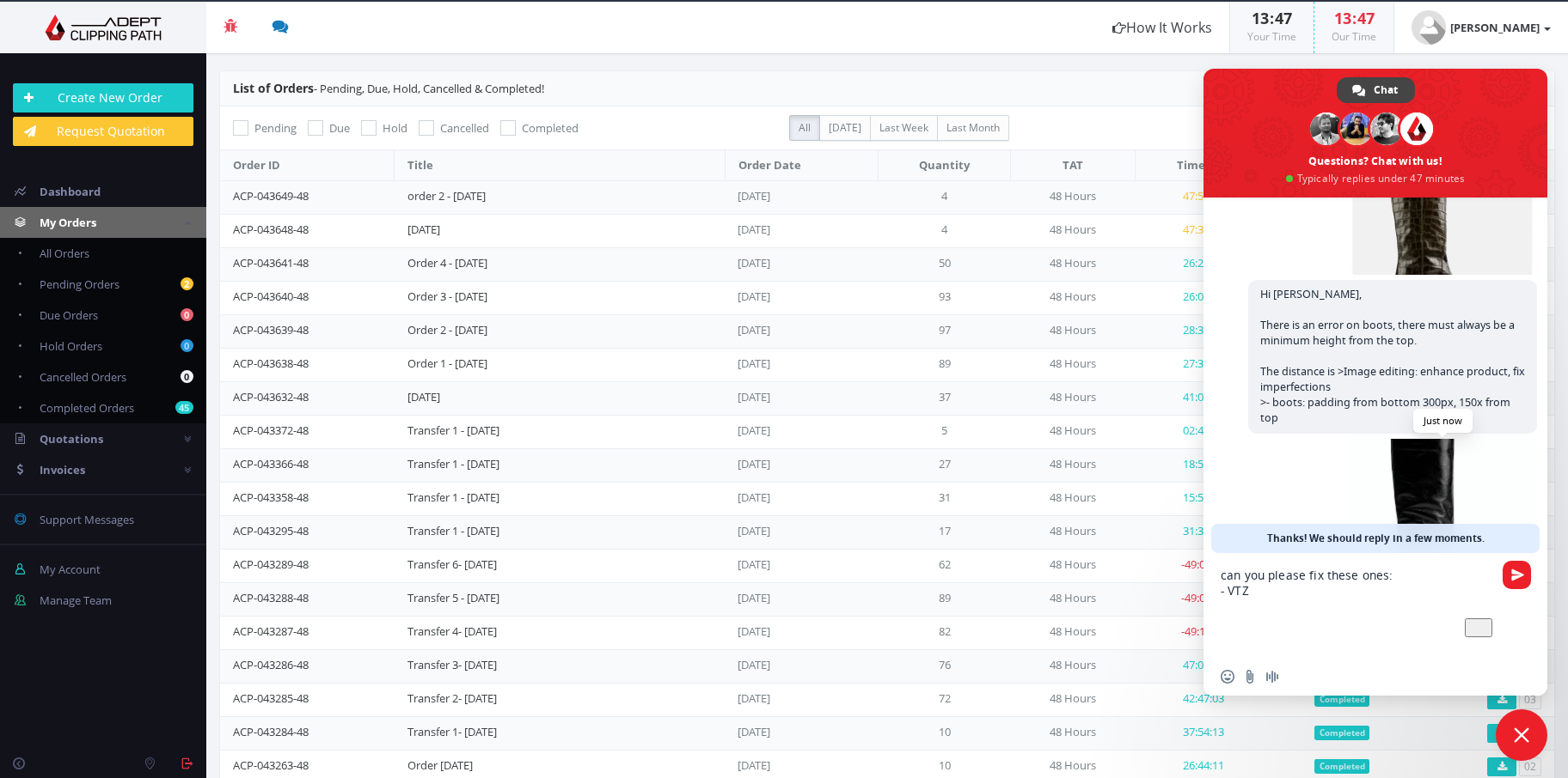
scroll to position [0, 0]
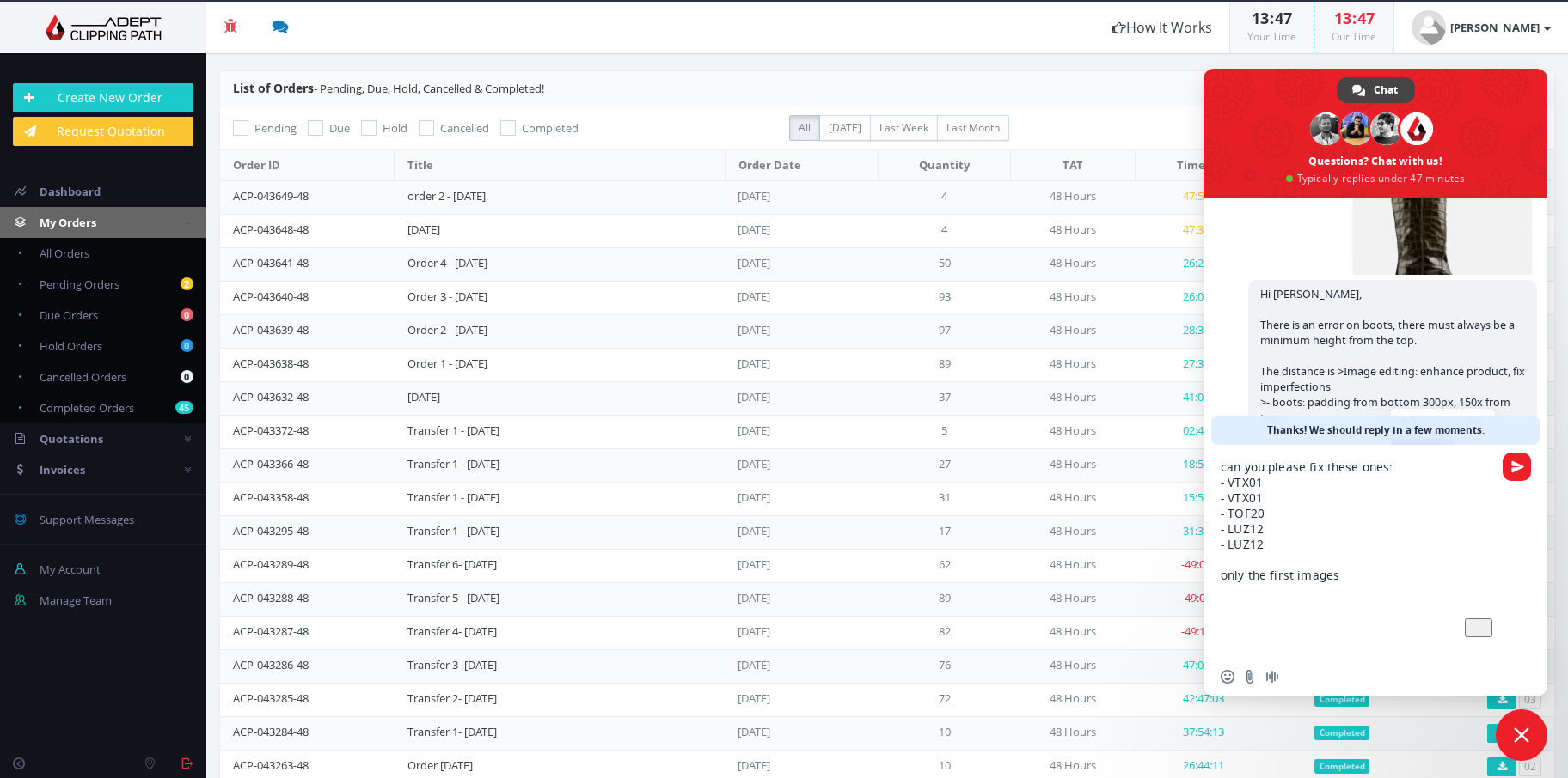
type textarea "can you please fix these ones: - VTX01 - VTX01 - TOF20 - LUZ12 - LUZ12 only the…"
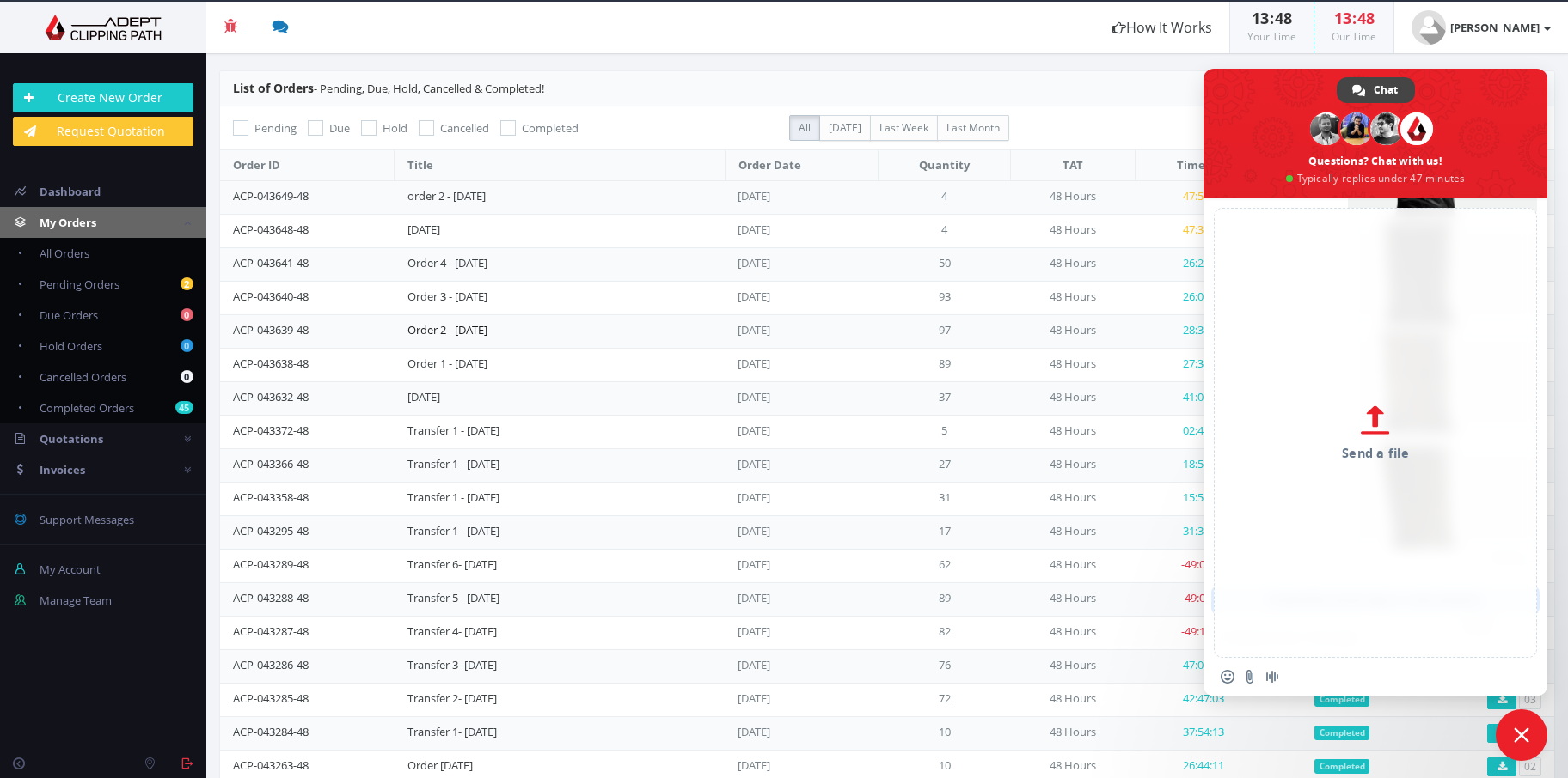
scroll to position [1122, 0]
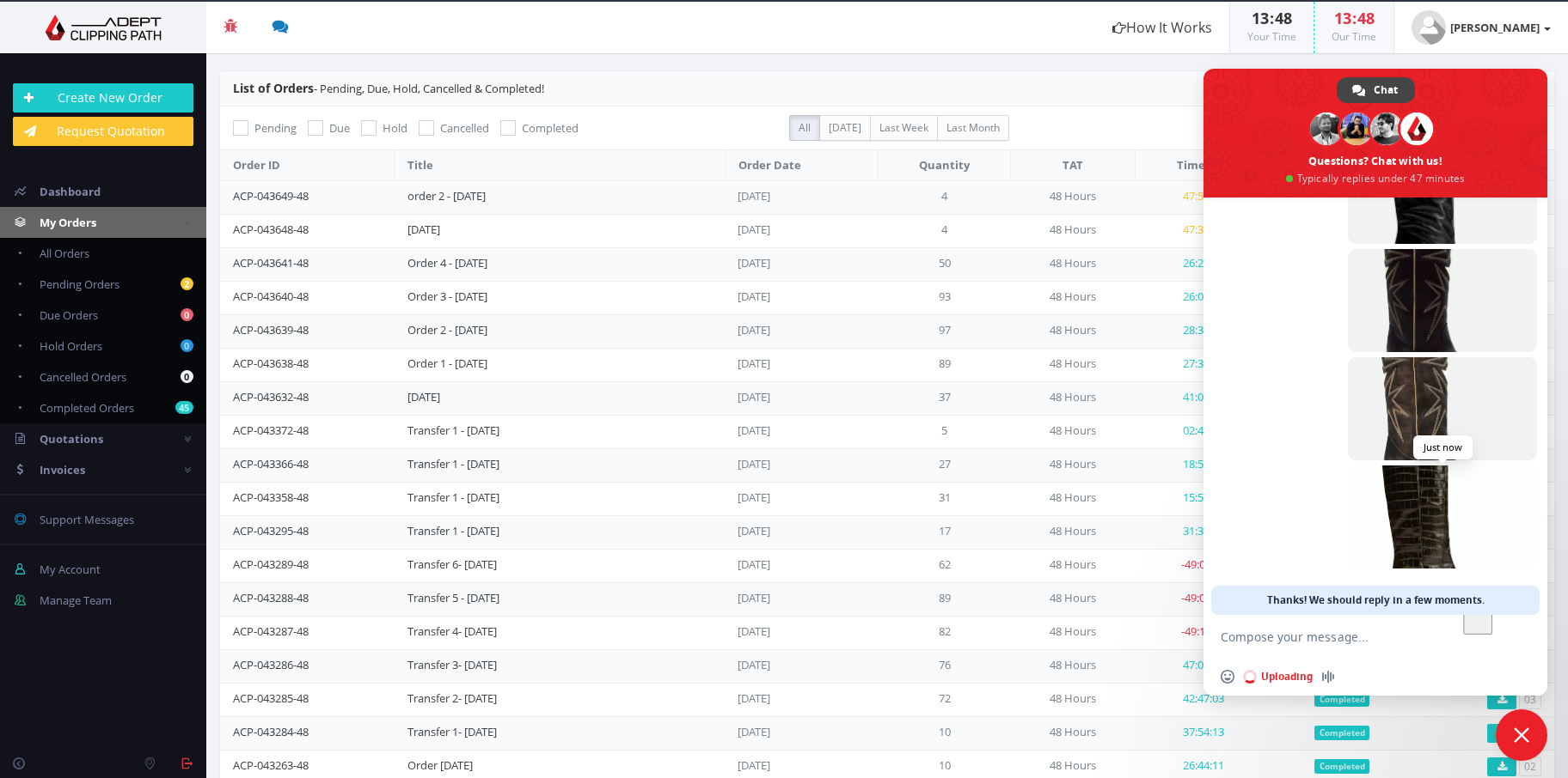
click at [1451, 531] on span at bounding box center [1442, 518] width 189 height 103
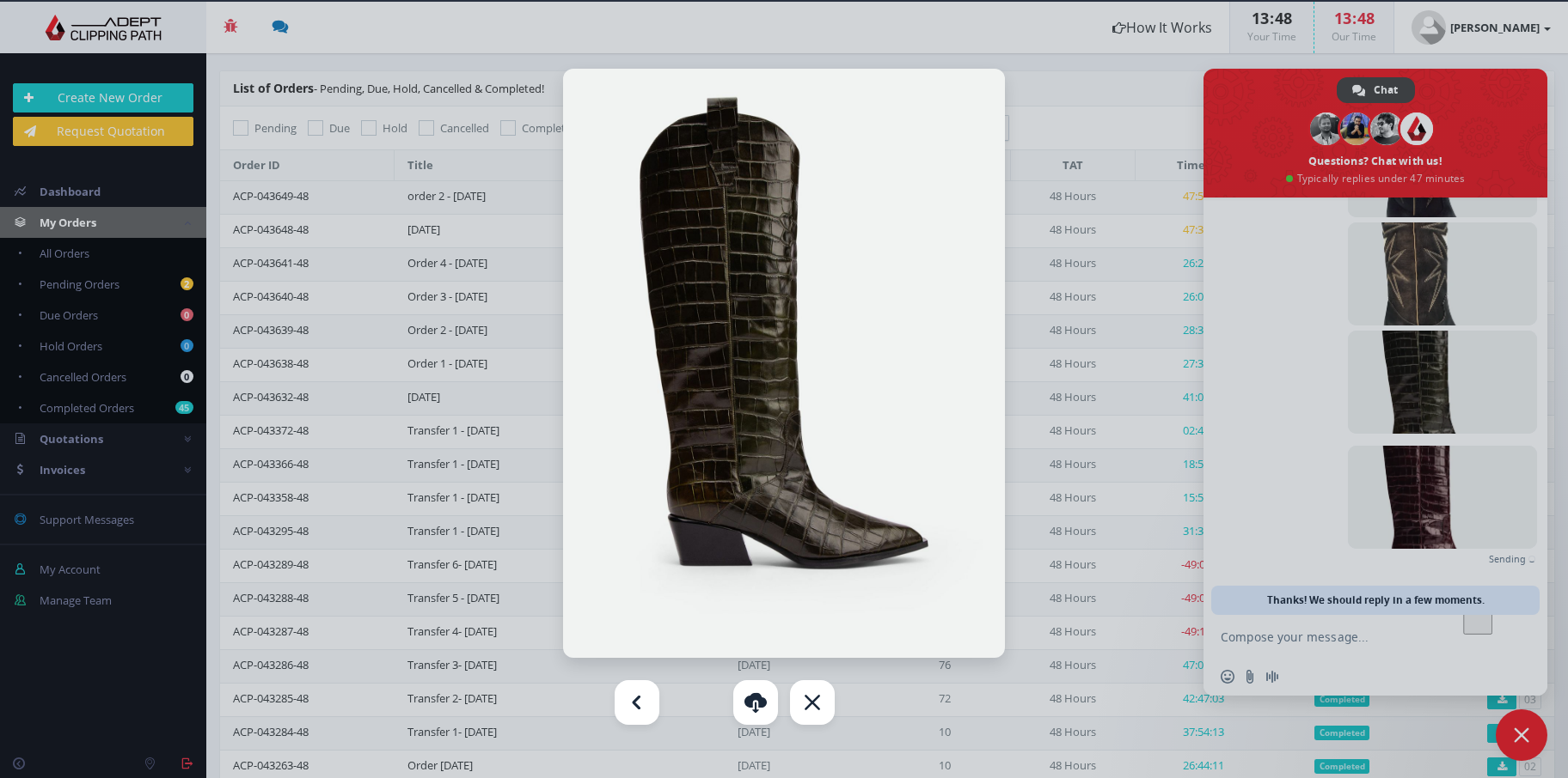
scroll to position [1231, 0]
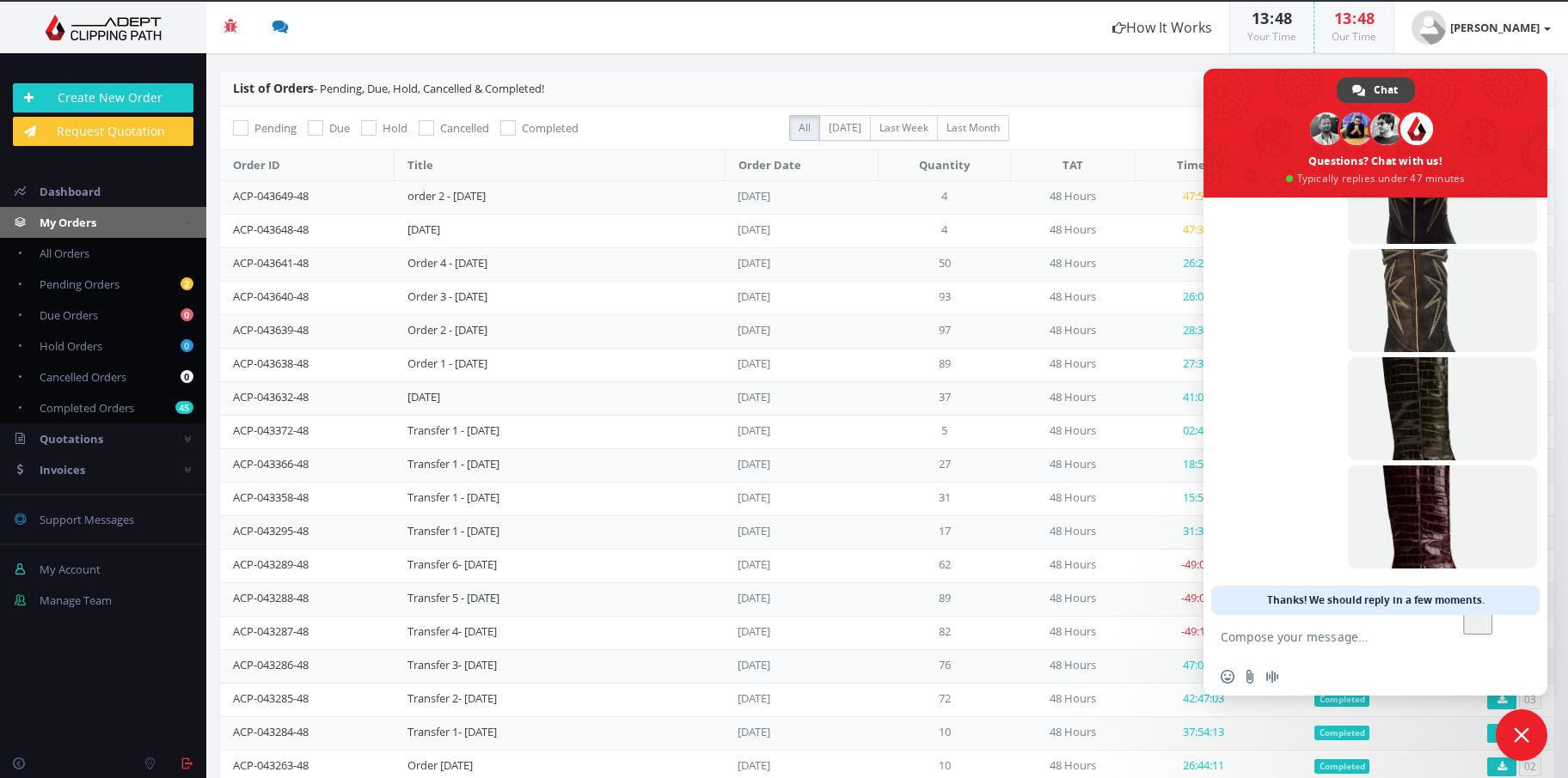
click at [1320, 634] on textarea "To enrich screen reader interactions, please activate Accessibility in Grammarl…" at bounding box center [1358, 636] width 275 height 43
type textarea "t"
type textarea "Thank you"
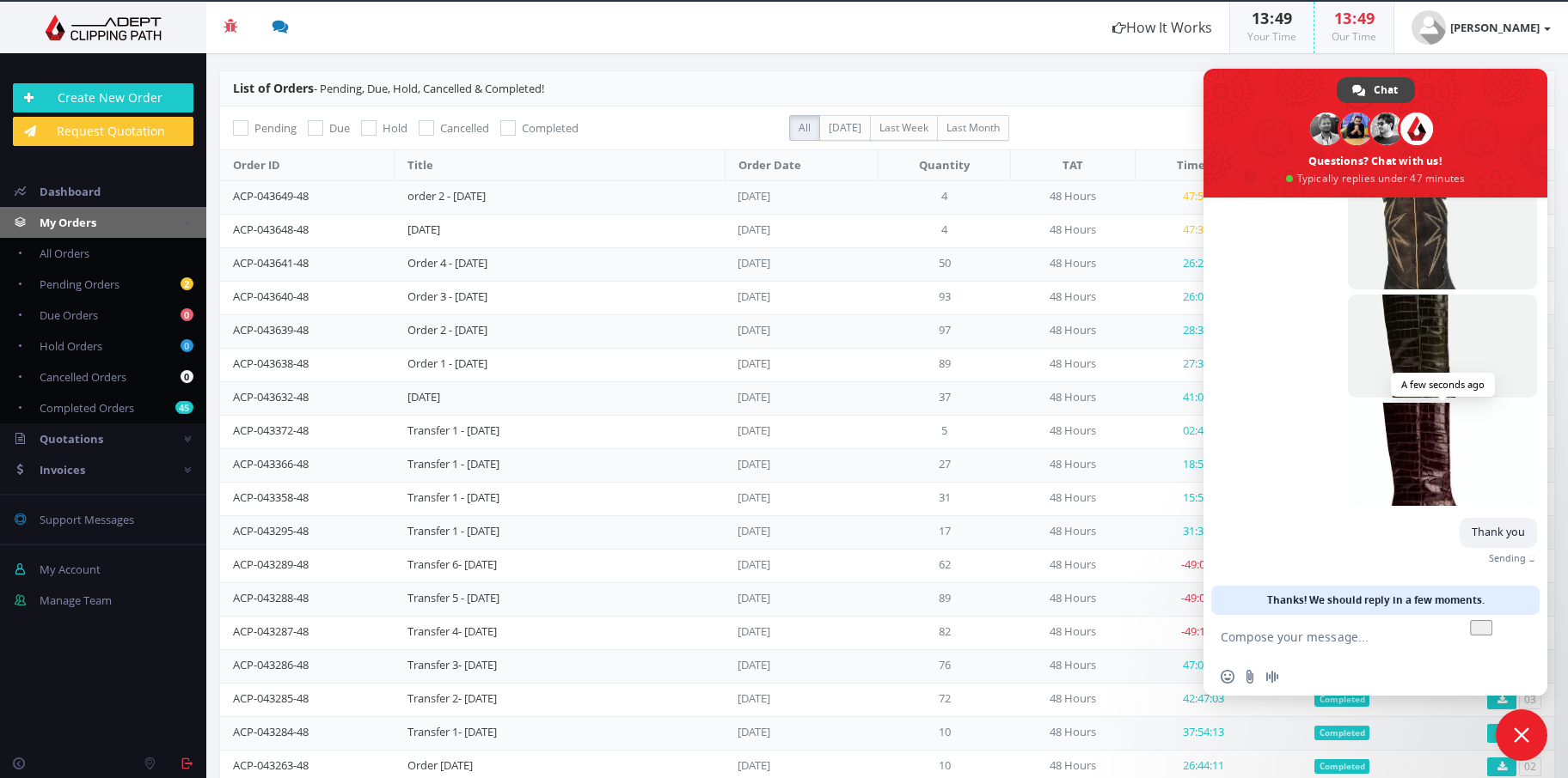
scroll to position [1268, 0]
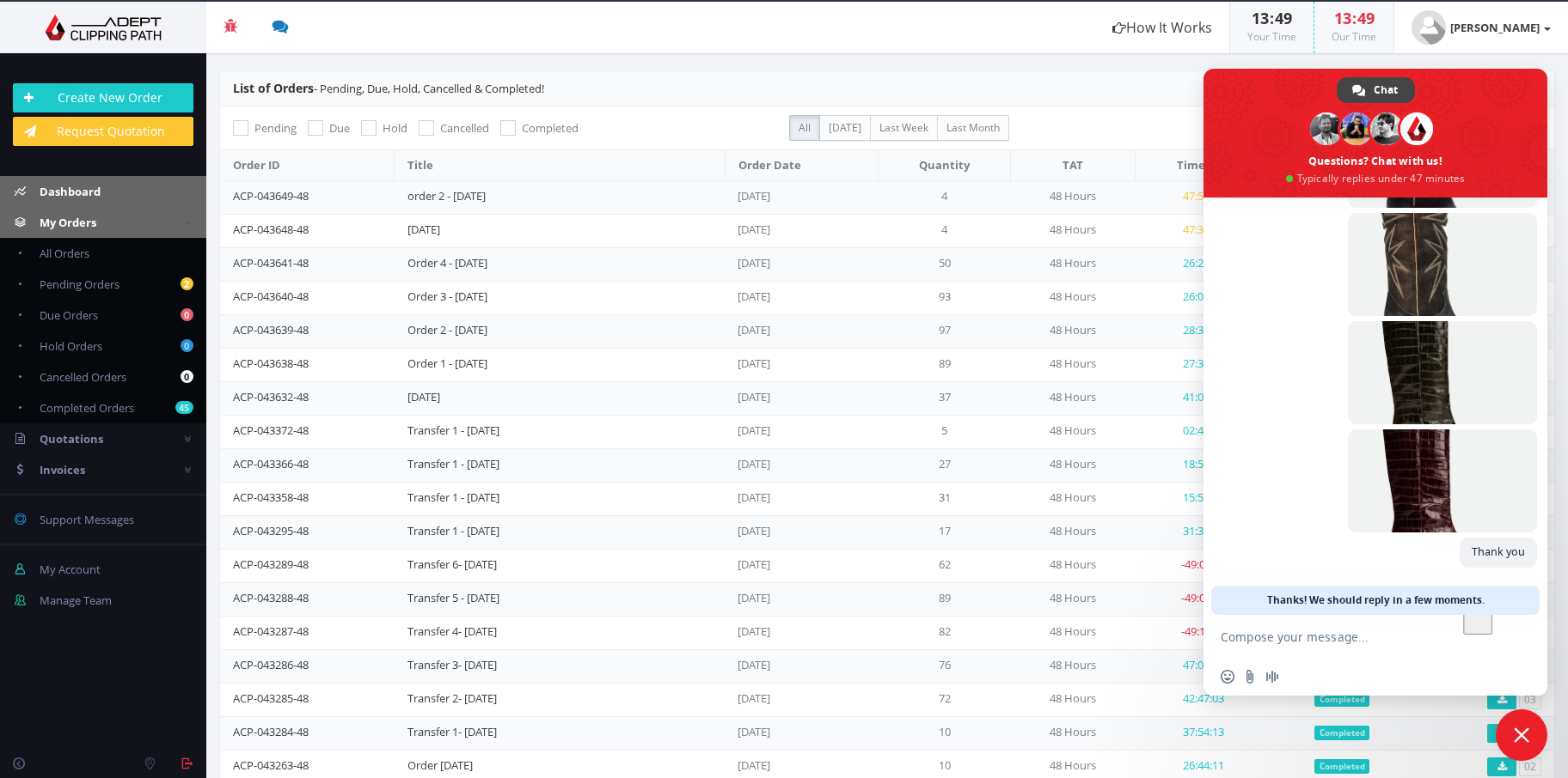
click at [63, 193] on span "Dashboard" at bounding box center [70, 191] width 61 height 16
